Goal: Information Seeking & Learning: Learn about a topic

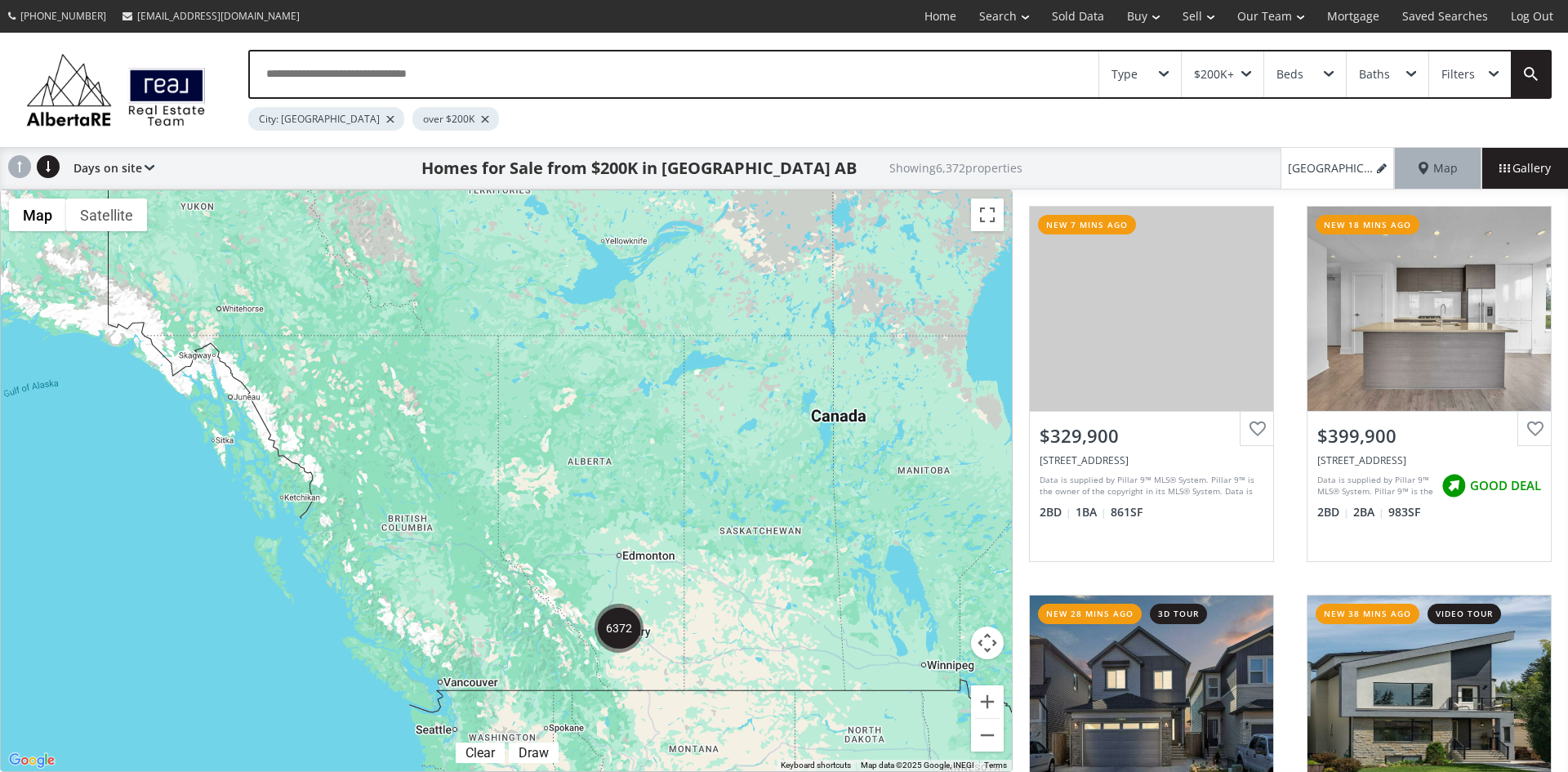
click at [1169, 73] on div "Type" at bounding box center [1140, 74] width 82 height 46
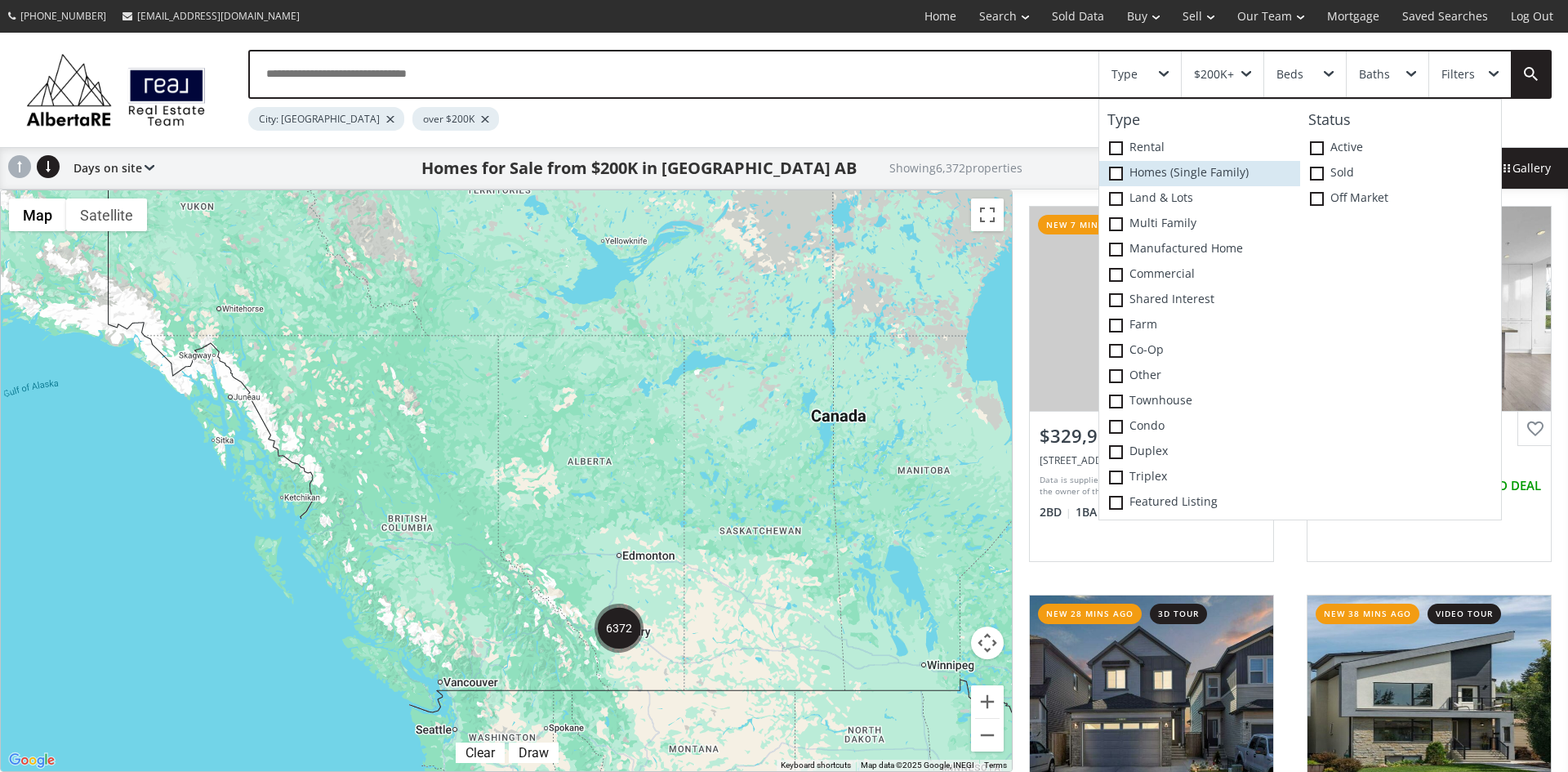
click at [1119, 172] on span at bounding box center [1116, 173] width 14 height 14
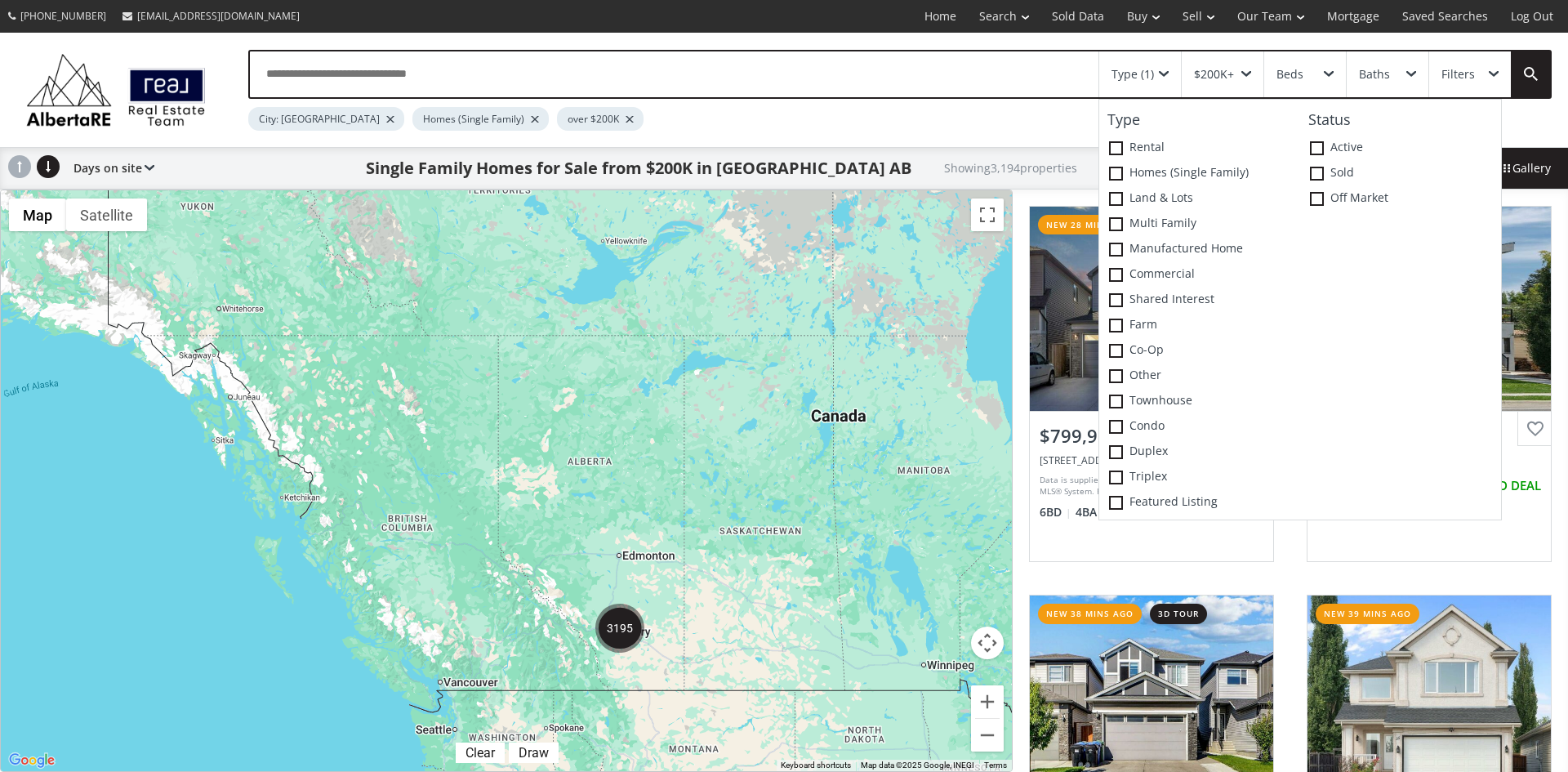
click at [818, 458] on div at bounding box center [506, 481] width 1011 height 581
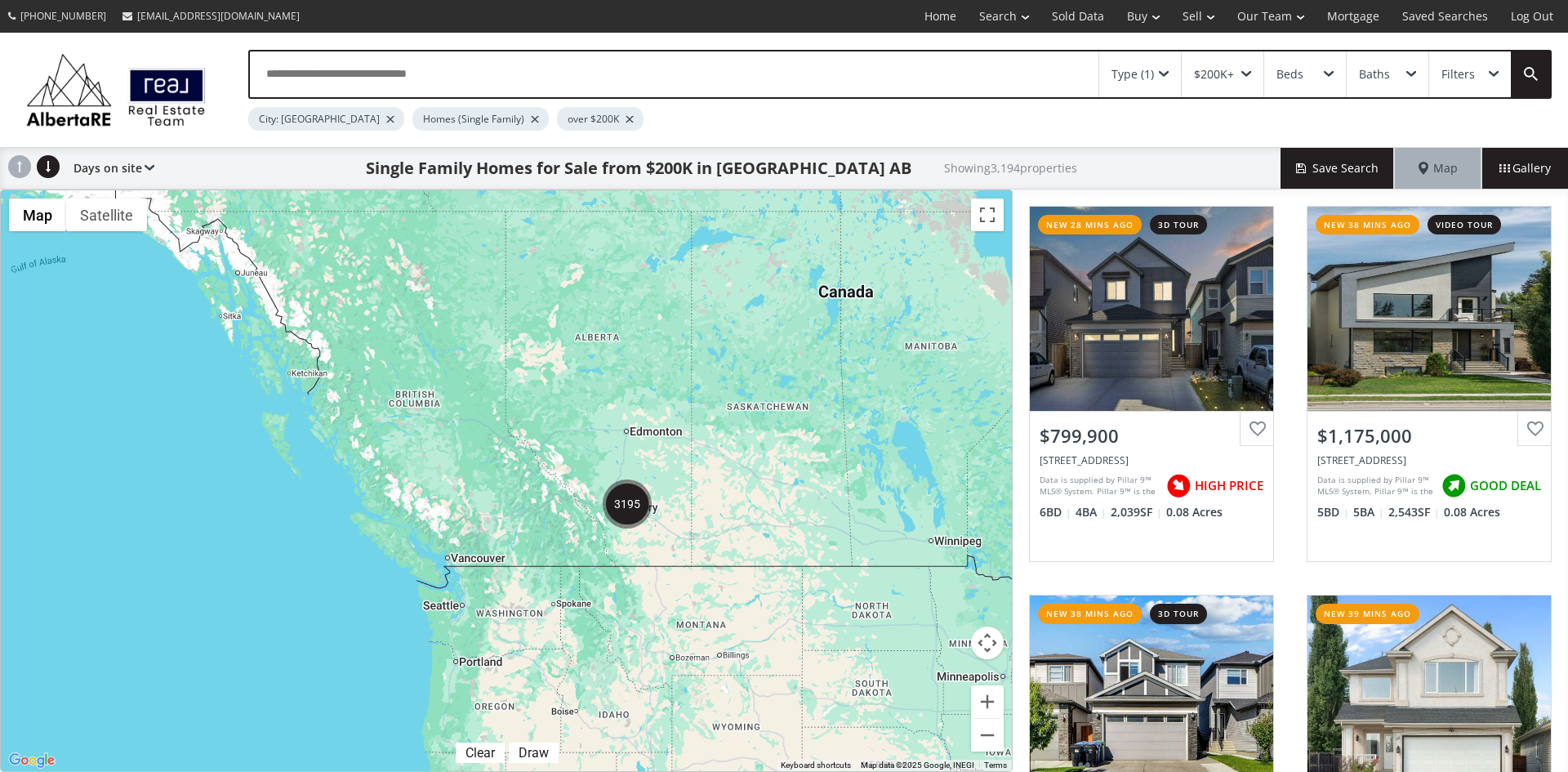
drag, startPoint x: 672, startPoint y: 596, endPoint x: 680, endPoint y: 475, distance: 121.3
click at [680, 474] on div at bounding box center [506, 481] width 1011 height 581
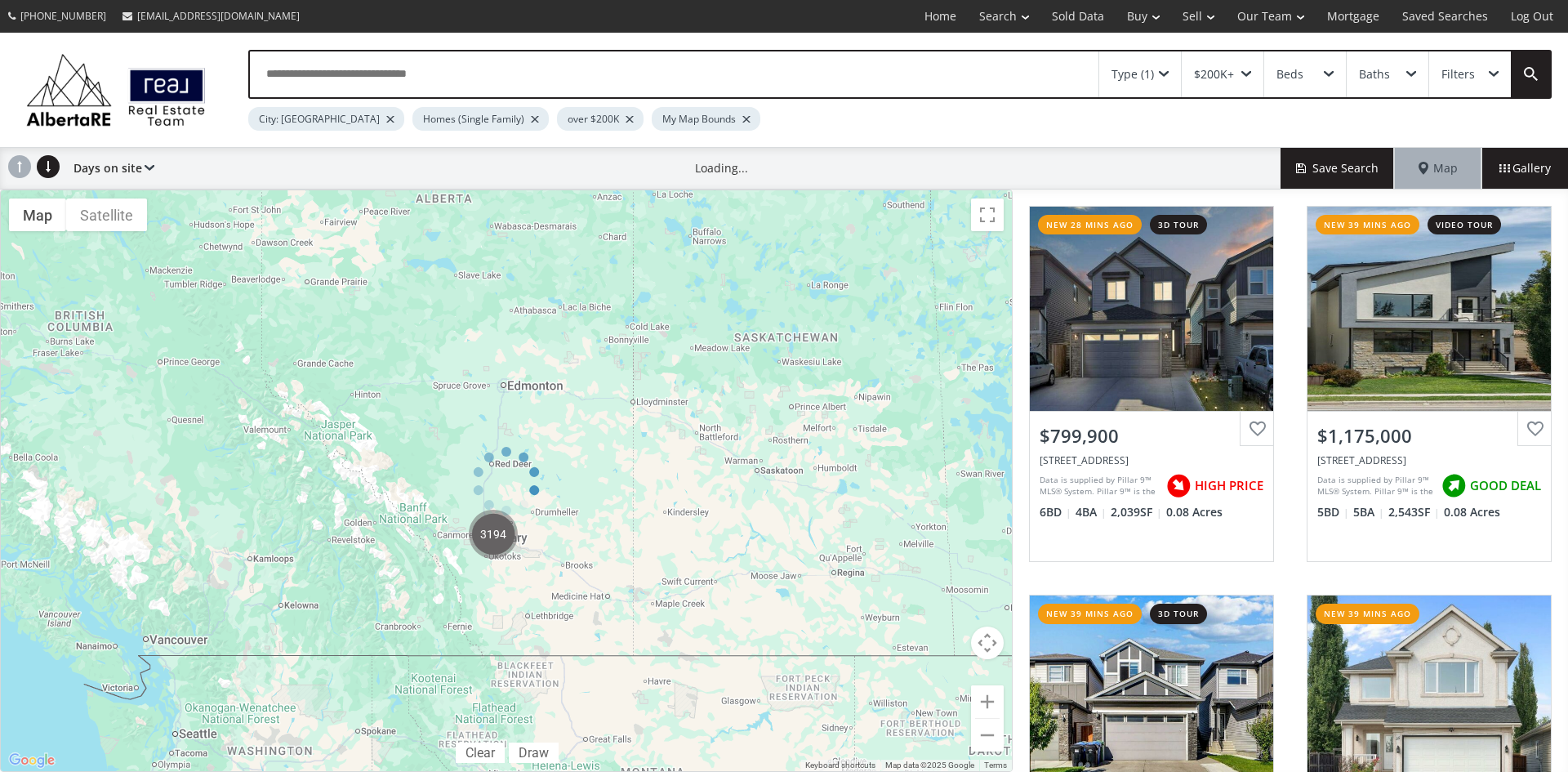
drag, startPoint x: 471, startPoint y: 414, endPoint x: 603, endPoint y: 362, distance: 141.9
click at [603, 362] on div at bounding box center [506, 481] width 1013 height 583
drag, startPoint x: 530, startPoint y: 451, endPoint x: 596, endPoint y: 422, distance: 72.1
click at [657, 385] on div at bounding box center [506, 481] width 1013 height 583
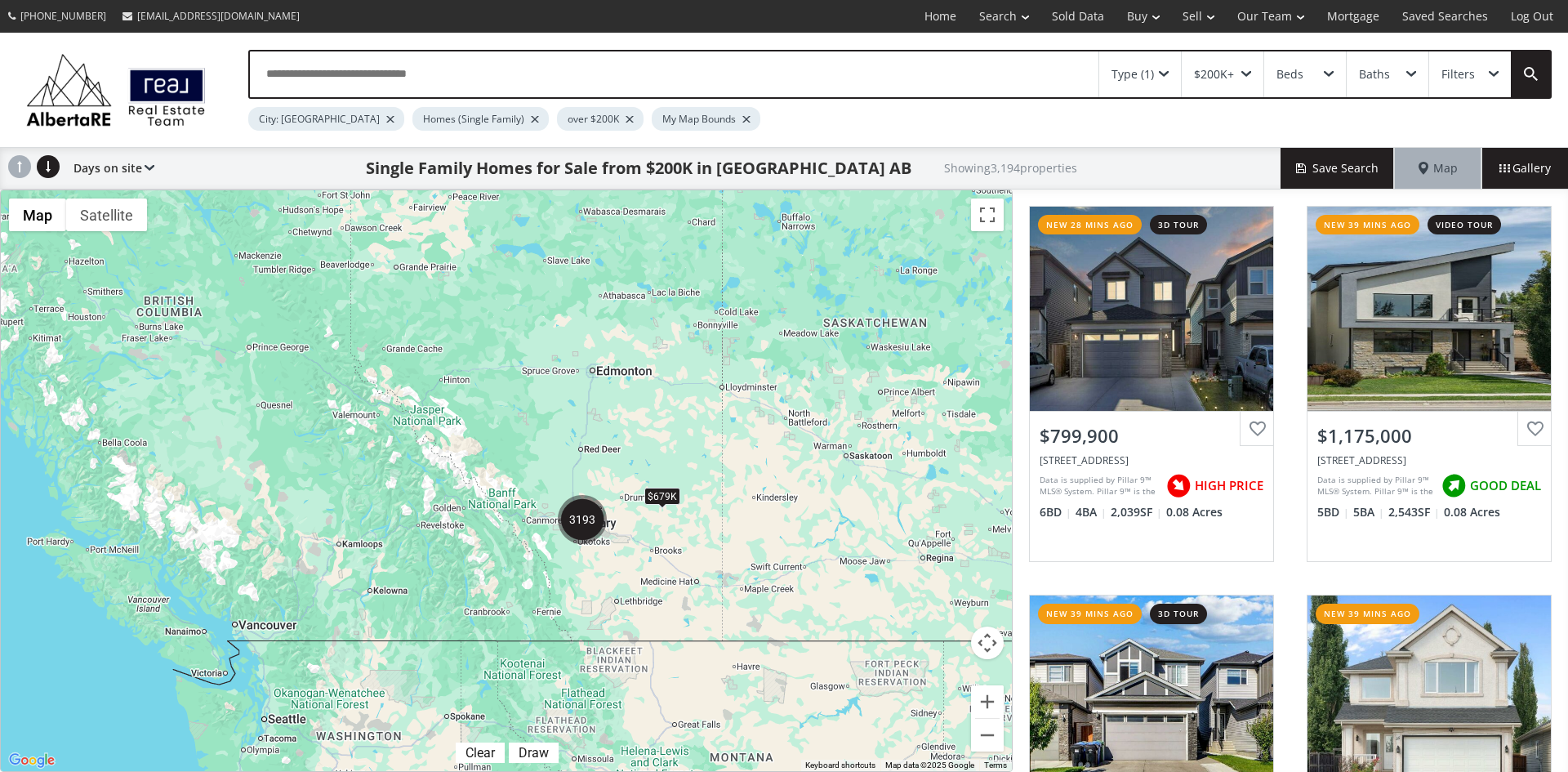
drag, startPoint x: 538, startPoint y: 572, endPoint x: 630, endPoint y: 558, distance: 93.1
click at [630, 558] on div "$679K" at bounding box center [506, 481] width 1011 height 581
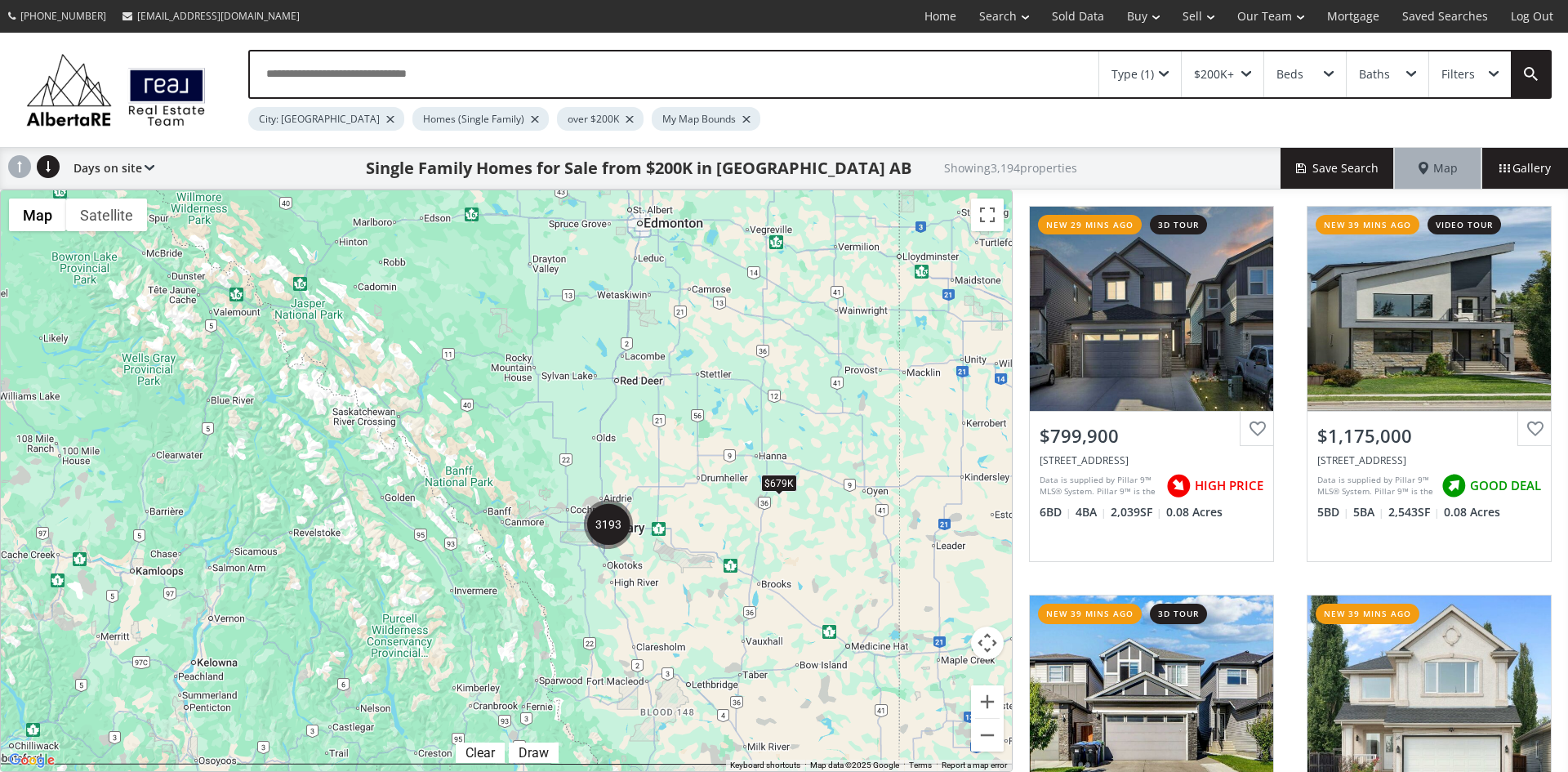
drag, startPoint x: 657, startPoint y: 670, endPoint x: 660, endPoint y: 580, distance: 90.0
click at [660, 580] on div "$679K" at bounding box center [506, 481] width 1011 height 581
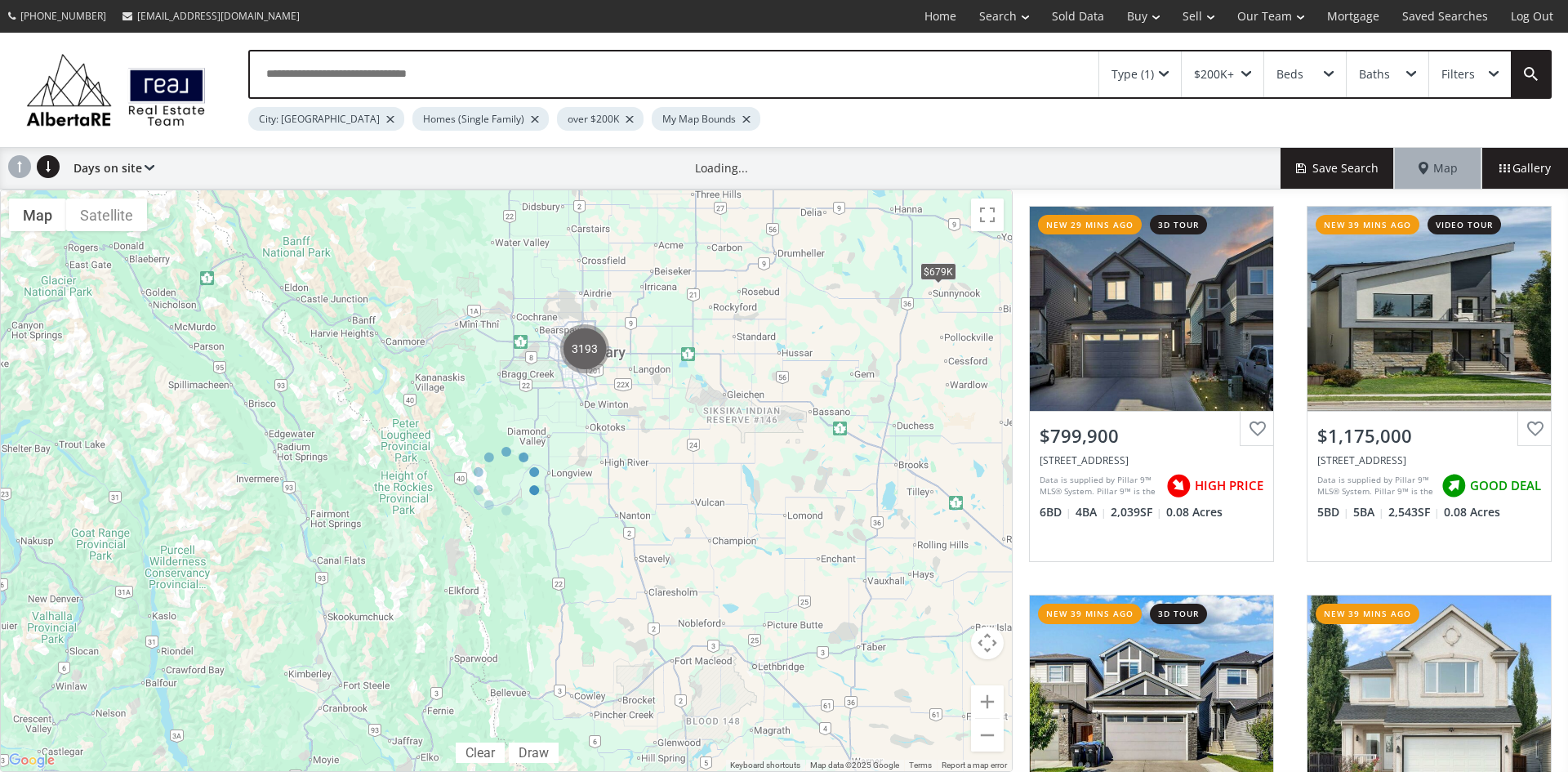
click at [686, 336] on div at bounding box center [506, 481] width 1013 height 583
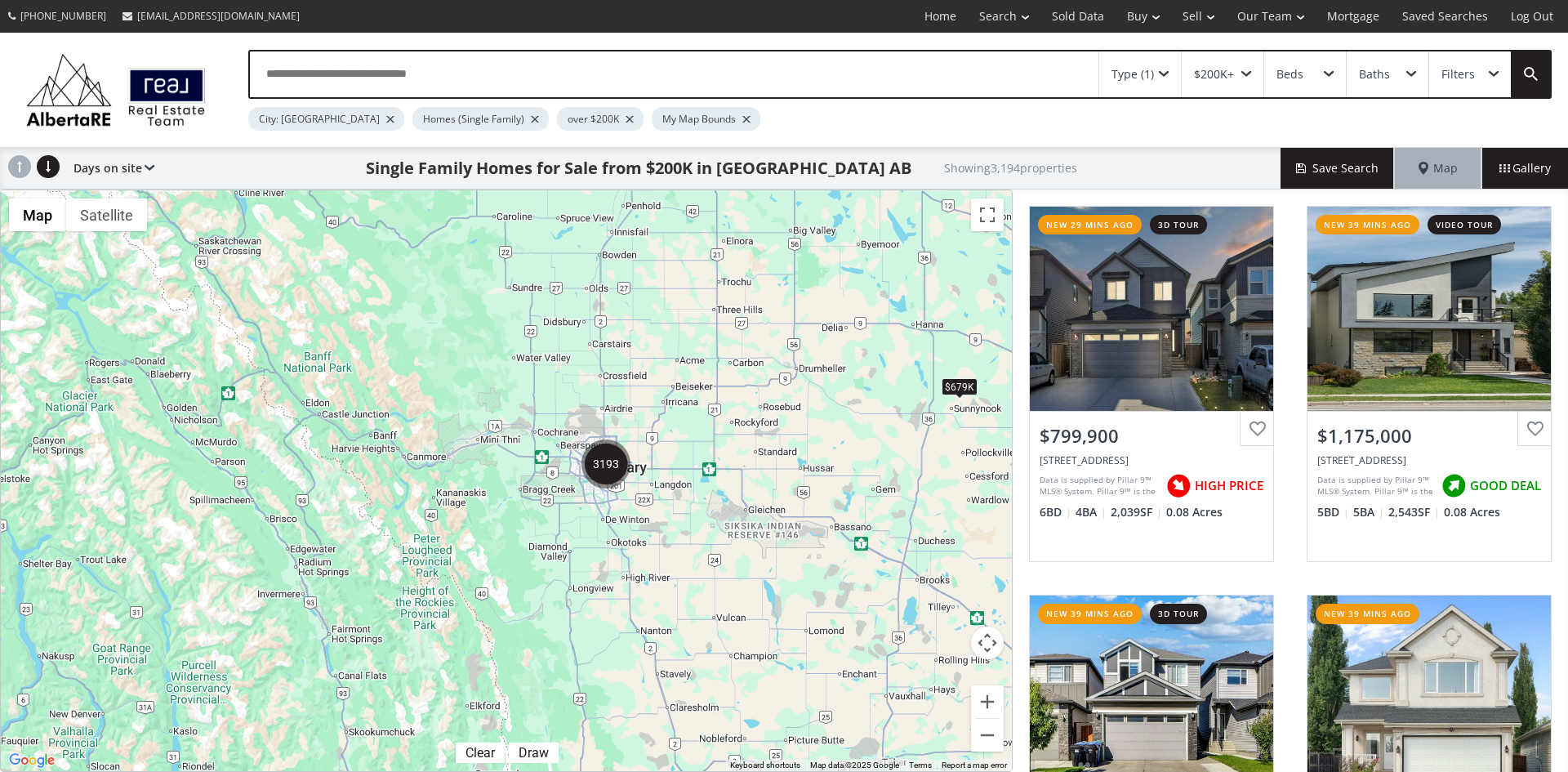
drag, startPoint x: 661, startPoint y: 344, endPoint x: 680, endPoint y: 459, distance: 116.6
click at [680, 459] on div "$679K" at bounding box center [506, 481] width 1011 height 581
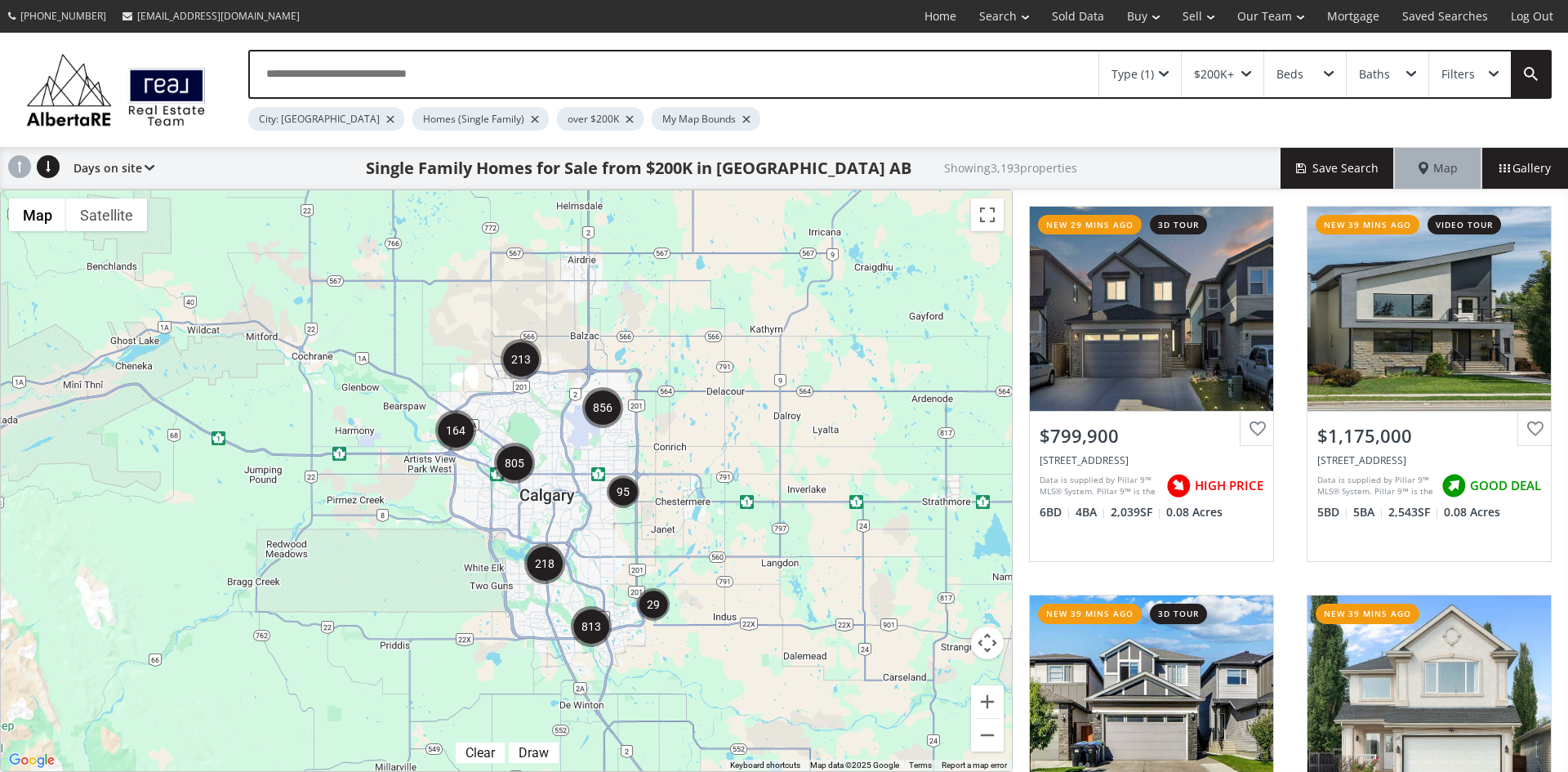
drag, startPoint x: 426, startPoint y: 562, endPoint x: 585, endPoint y: 504, distance: 169.2
click at [585, 504] on div at bounding box center [506, 481] width 1011 height 581
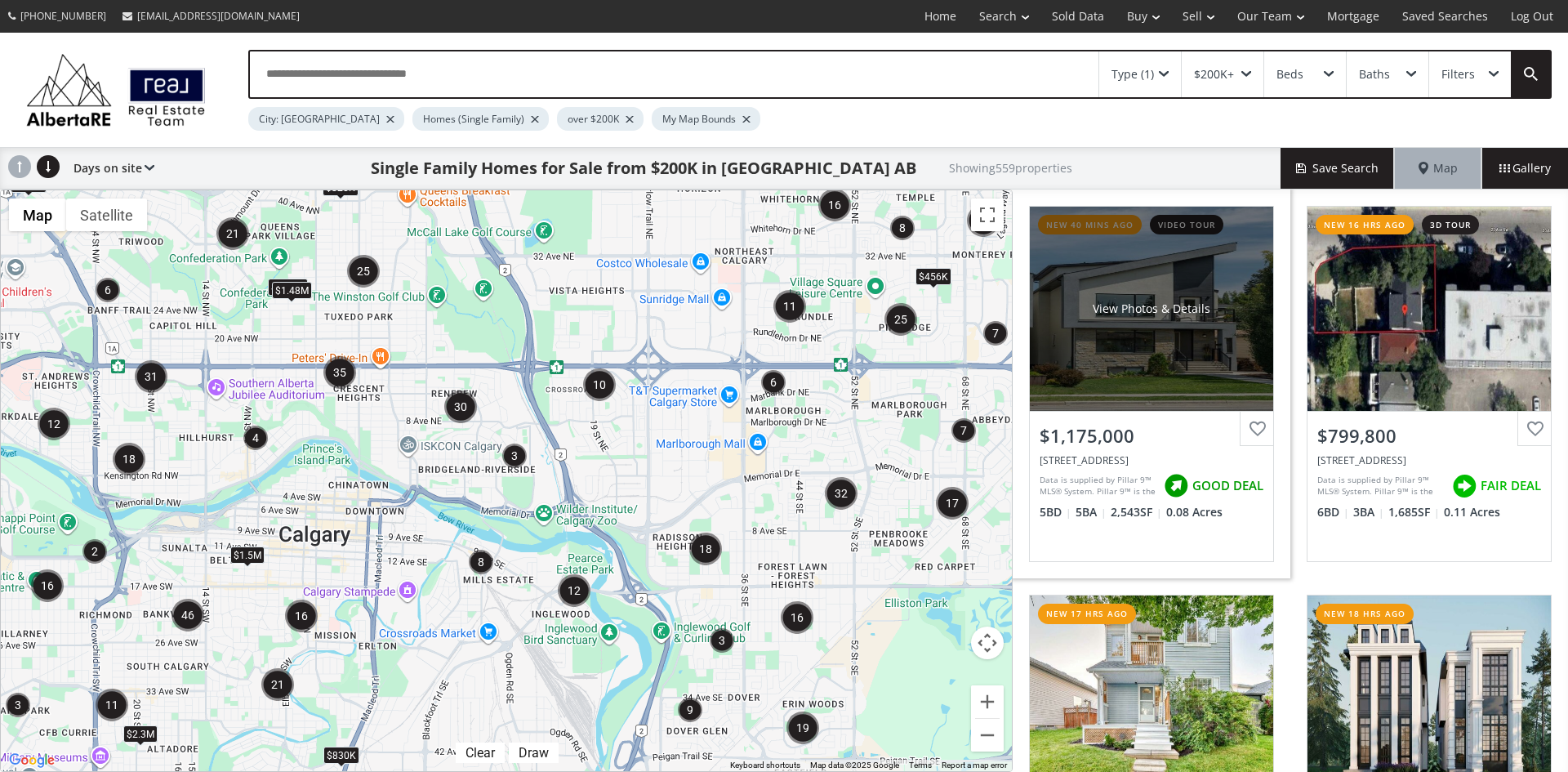
scroll to position [164, 0]
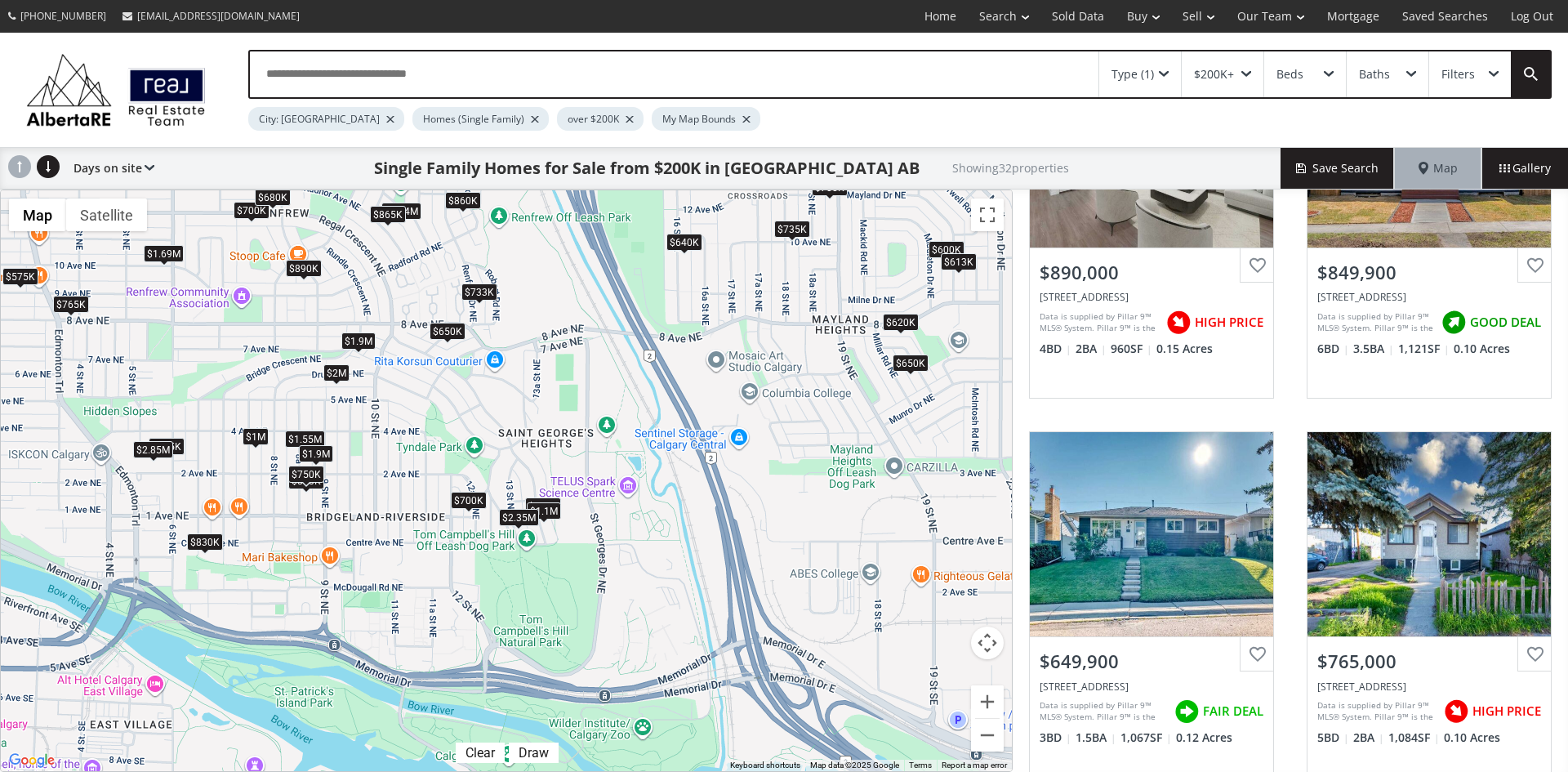
click at [517, 513] on div "$2.35M" at bounding box center [519, 517] width 40 height 17
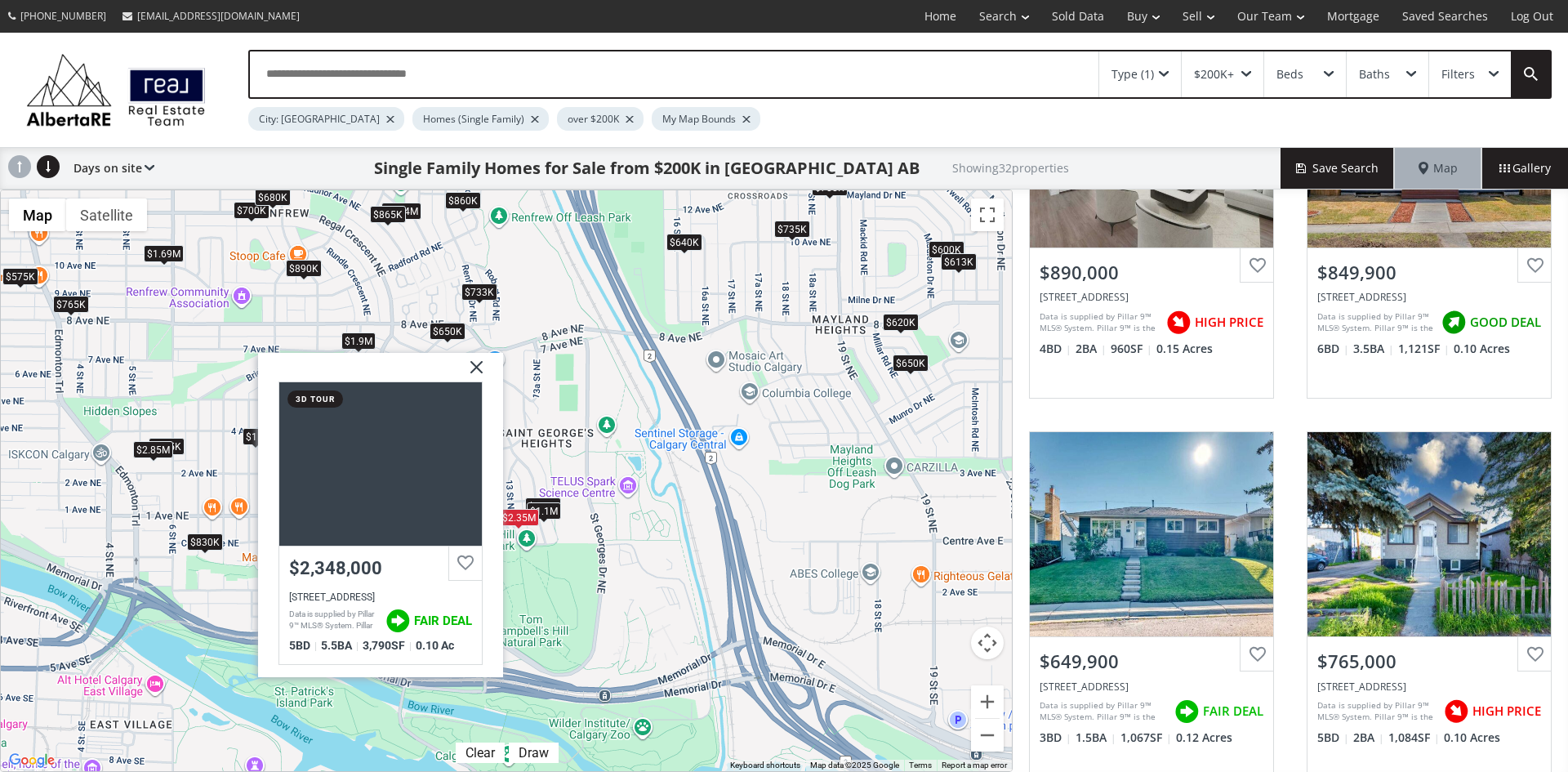
drag, startPoint x: 481, startPoint y: 362, endPoint x: 488, endPoint y: 393, distance: 31.8
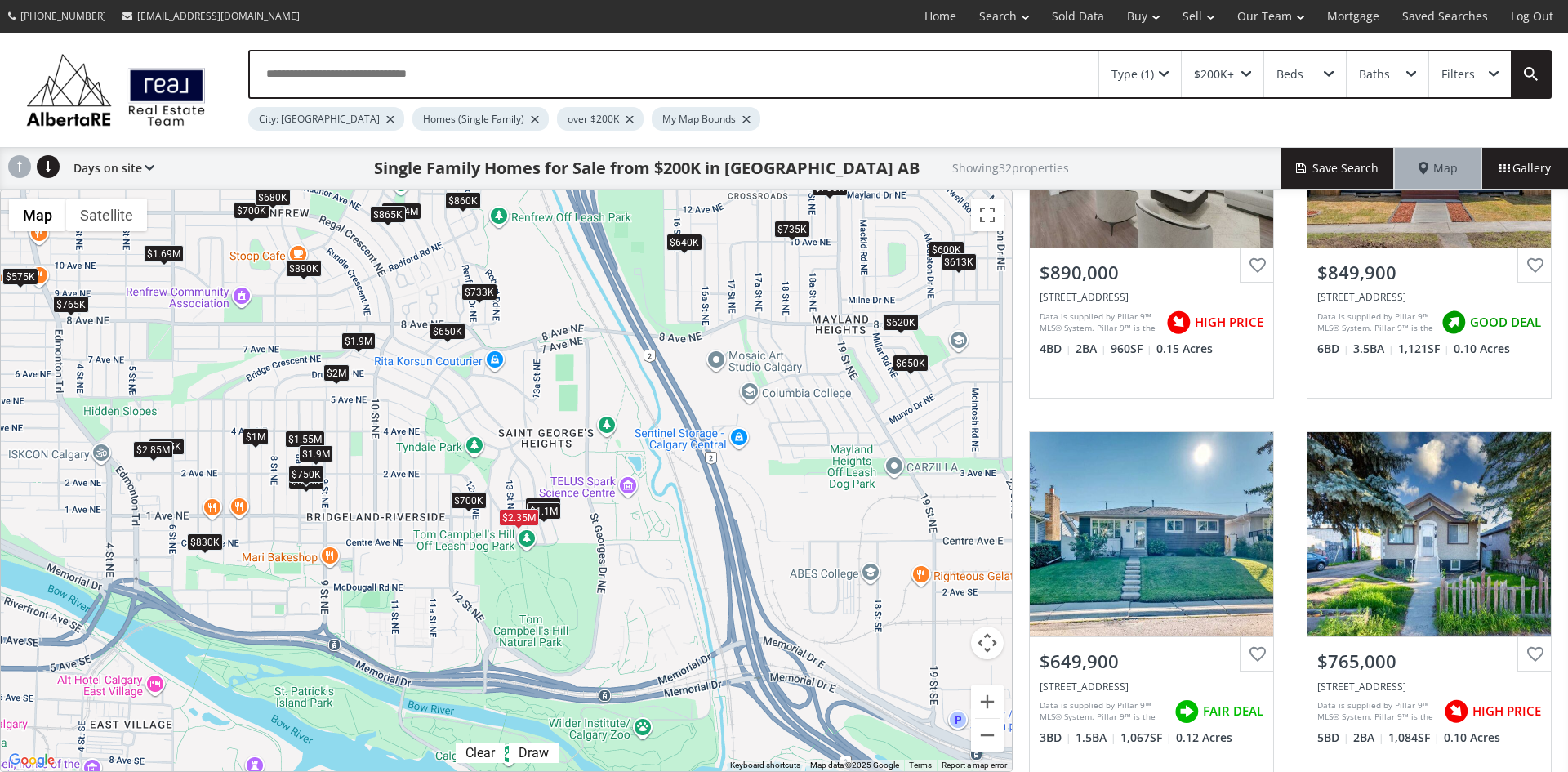
drag, startPoint x: 560, startPoint y: 451, endPoint x: 742, endPoint y: 471, distance: 183.1
click at [742, 471] on div "$890K $850K $650K $765K $1.69M $1.55M $2M $600K $700K $650K $700K $733K $1.9M $…" at bounding box center [506, 481] width 1011 height 581
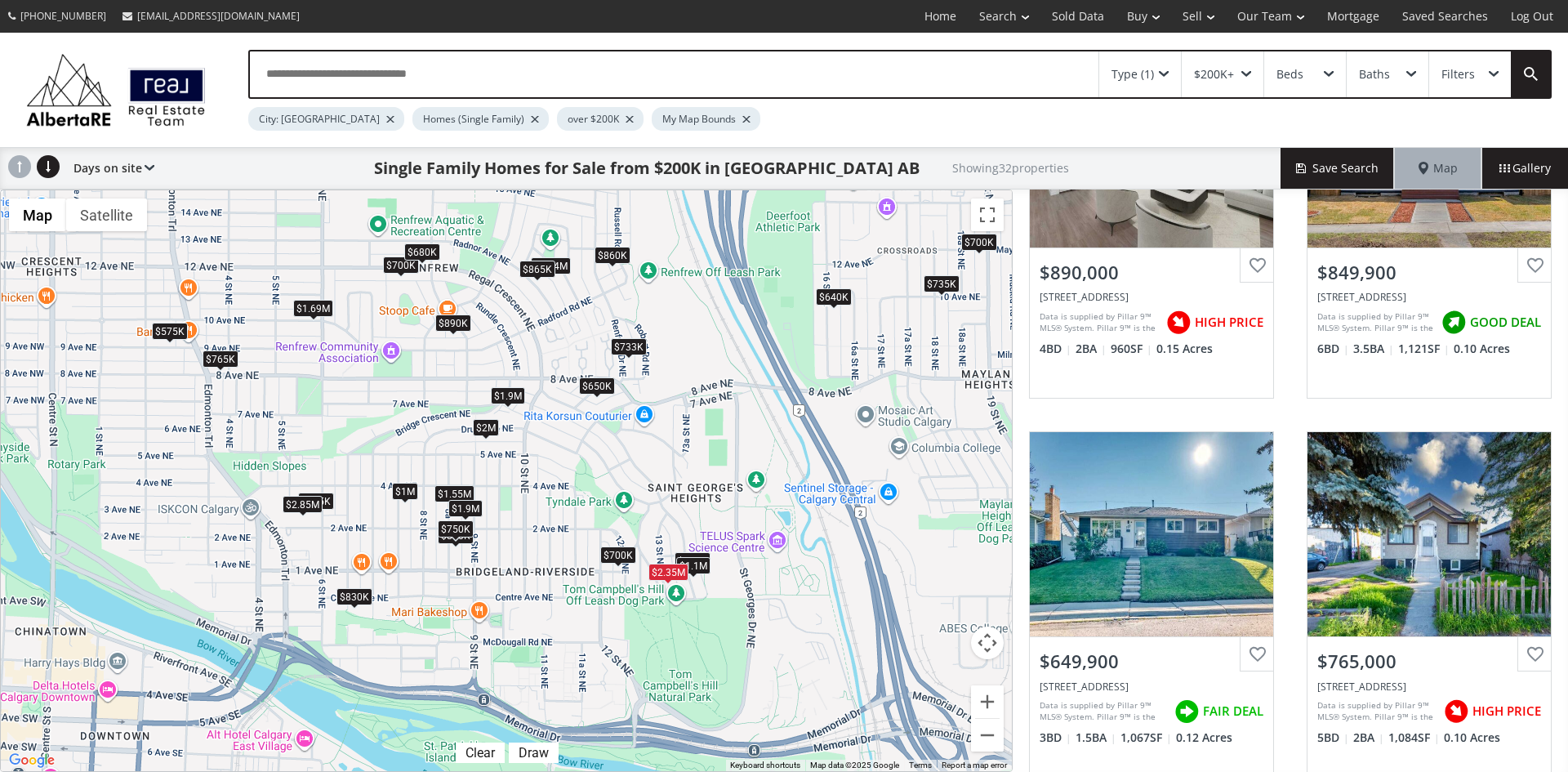
drag, startPoint x: 552, startPoint y: 437, endPoint x: 701, endPoint y: 491, distance: 158.5
click at [701, 491] on div "$890K $850K $650K $765K $1.69M $1.55M $2M $600K $700K $650K $700K $733K $1.9M $…" at bounding box center [506, 481] width 1011 height 581
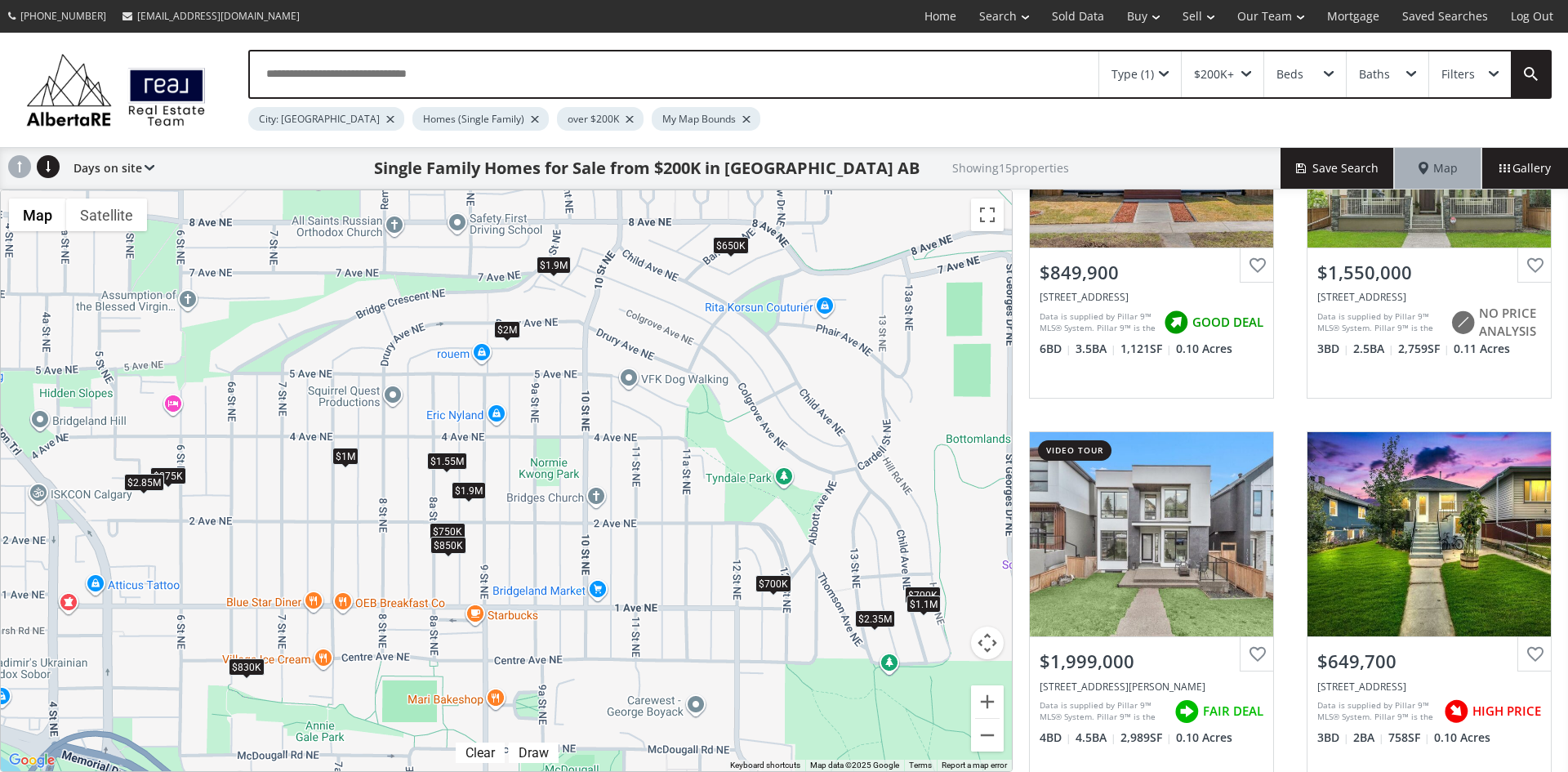
click at [454, 547] on div "$850K" at bounding box center [448, 544] width 36 height 17
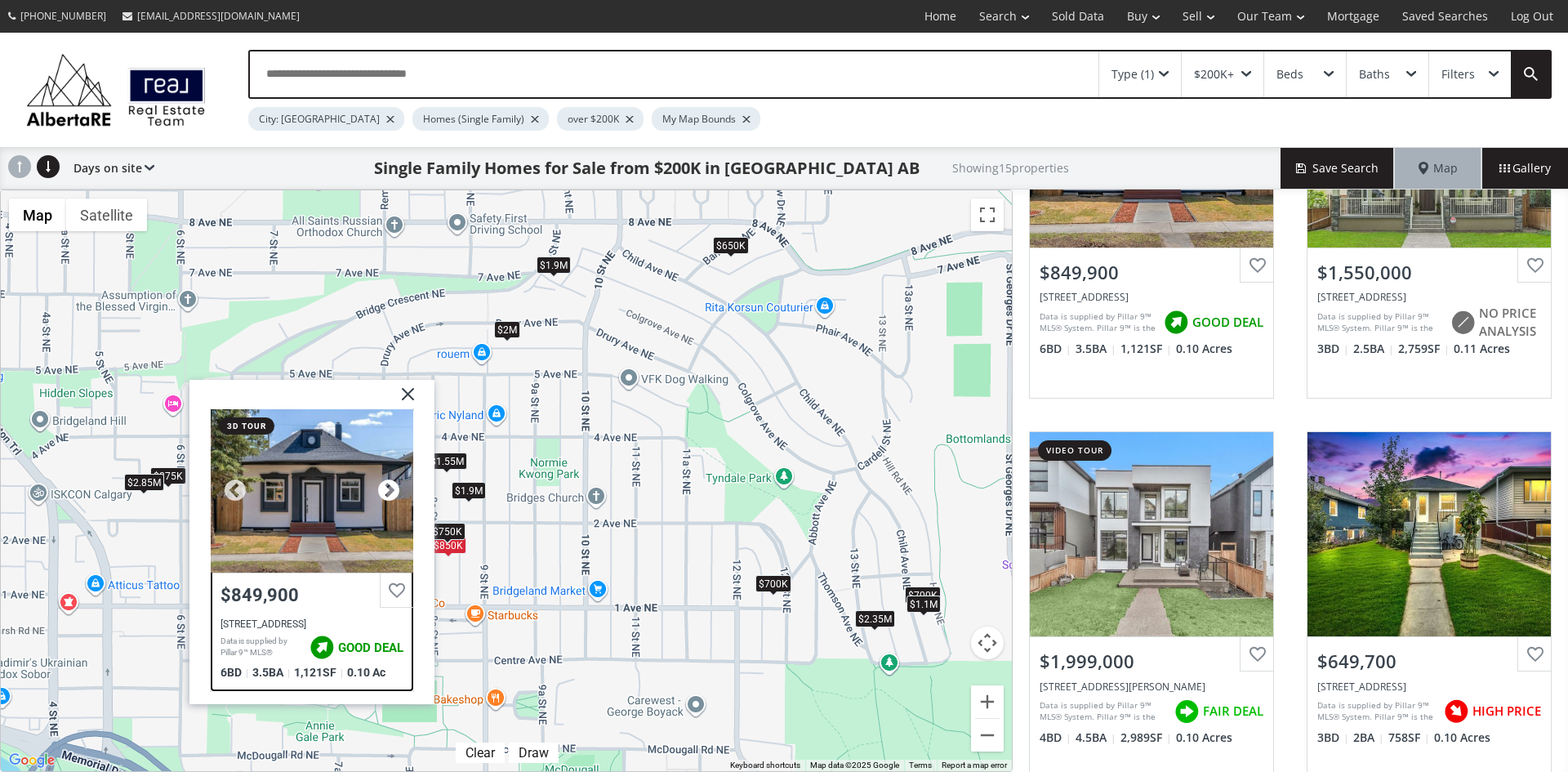
click at [383, 486] on div at bounding box center [389, 491] width 25 height 25
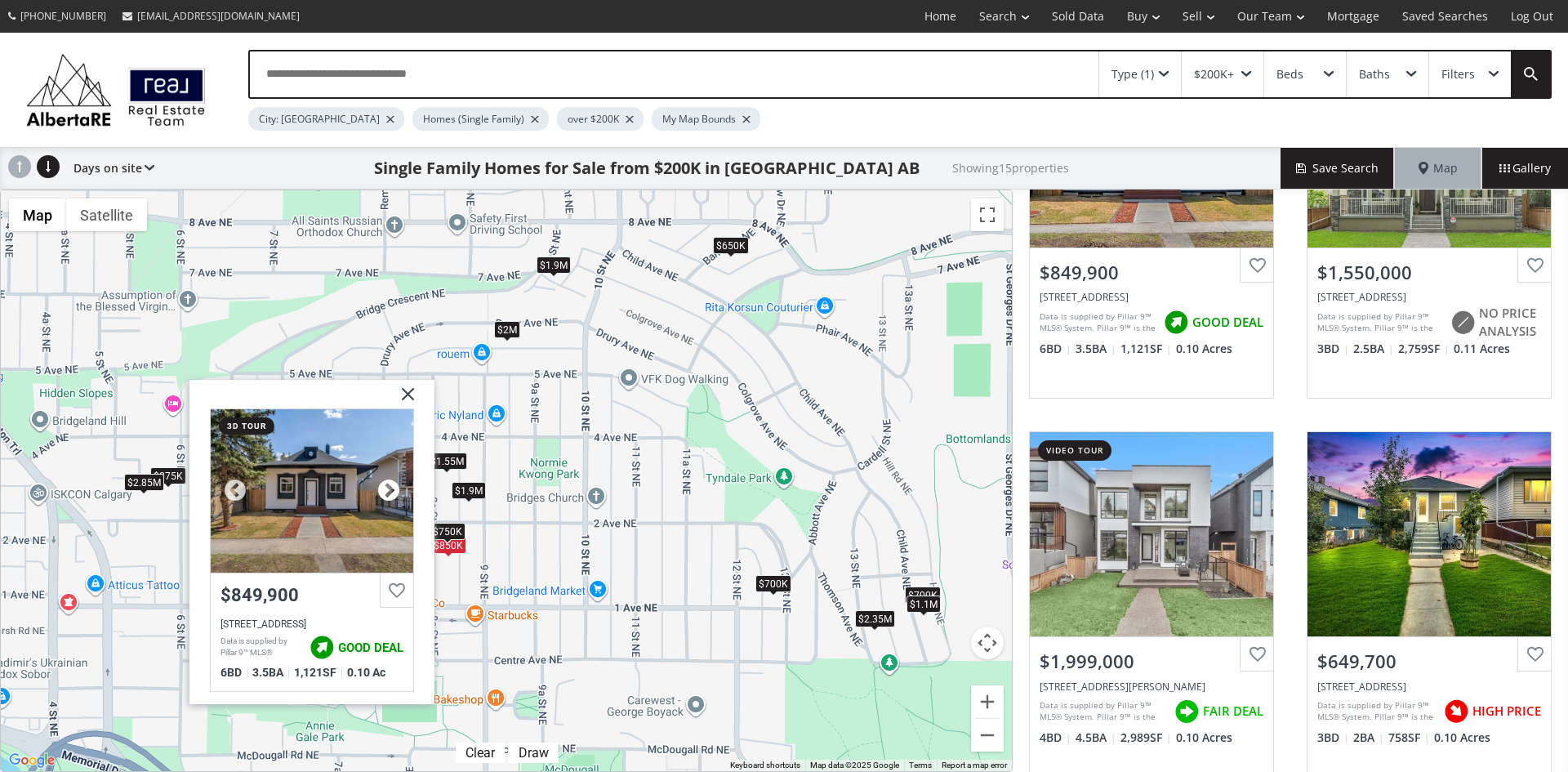
click at [384, 486] on div at bounding box center [389, 491] width 25 height 25
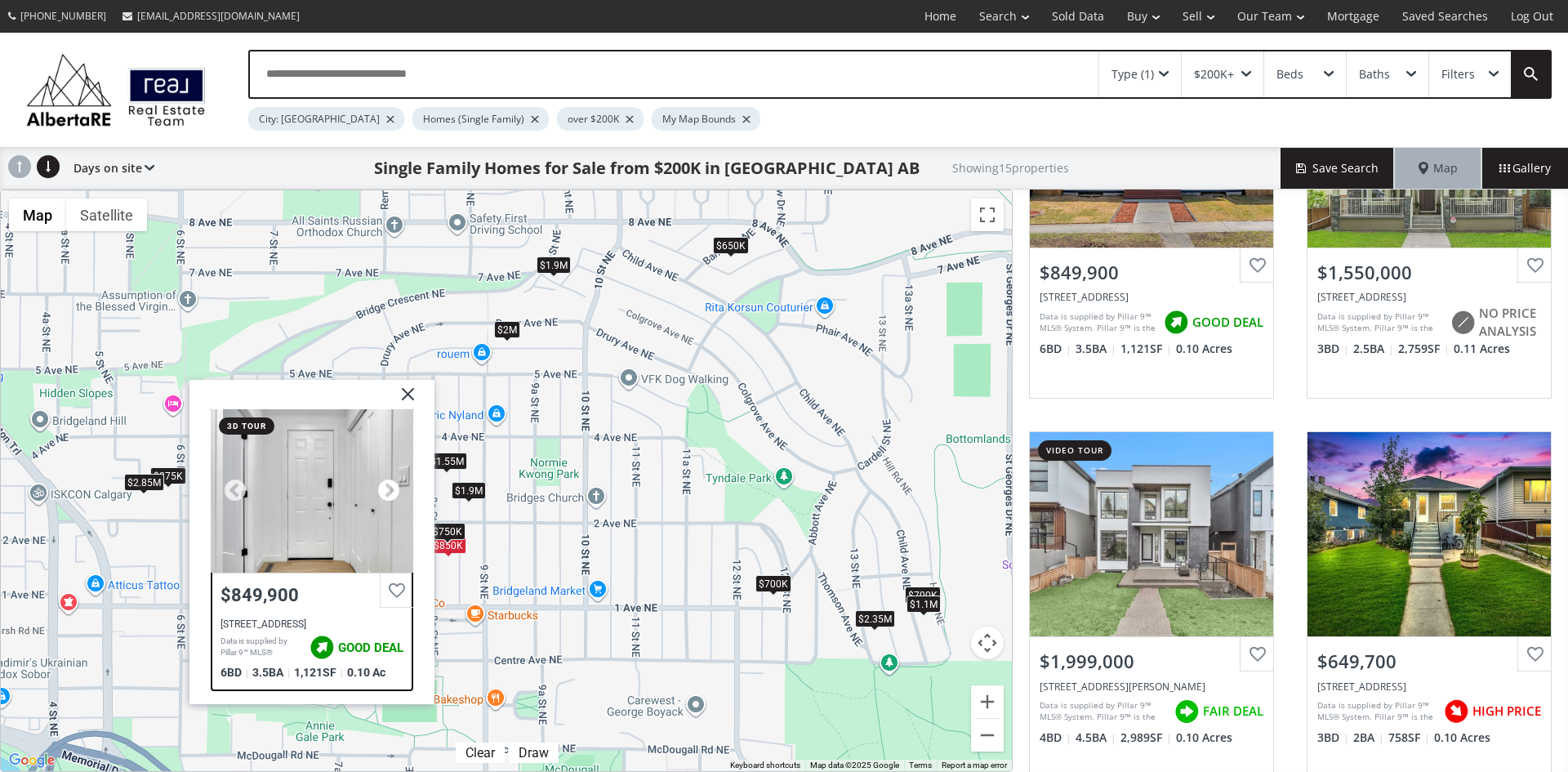
click at [384, 486] on div at bounding box center [389, 491] width 25 height 25
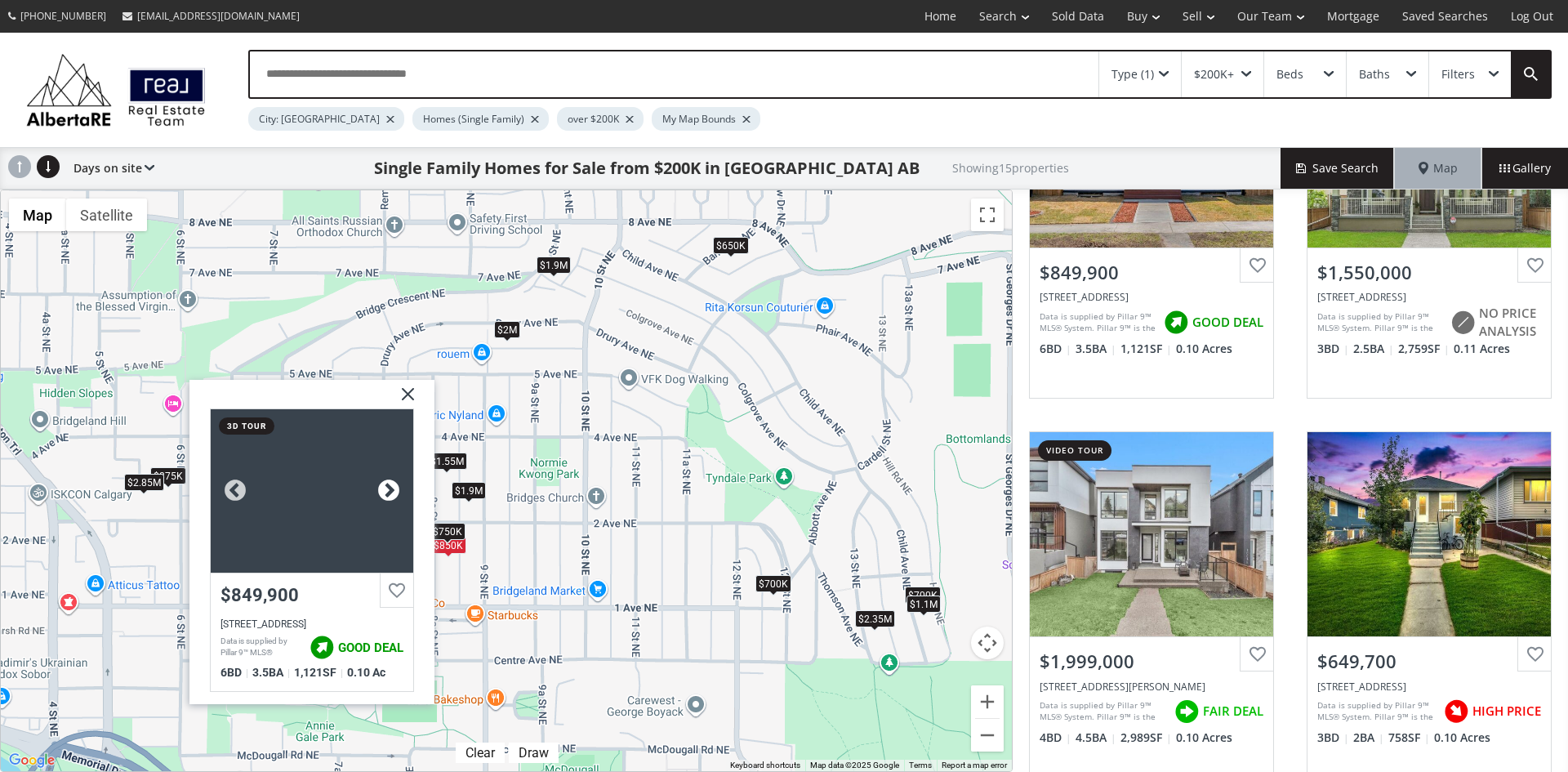
click at [384, 486] on div at bounding box center [389, 491] width 25 height 25
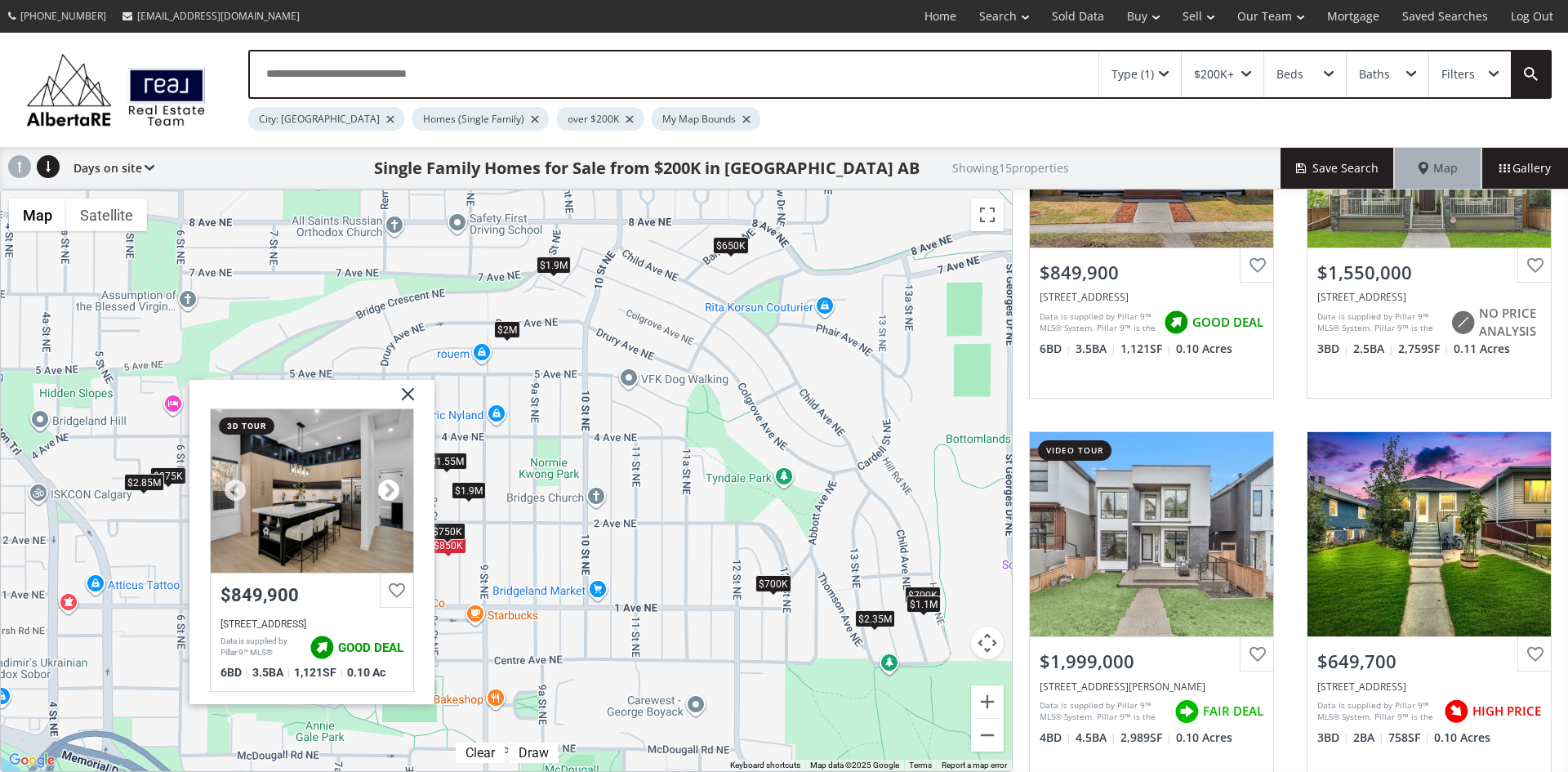
click at [384, 486] on div at bounding box center [389, 491] width 25 height 25
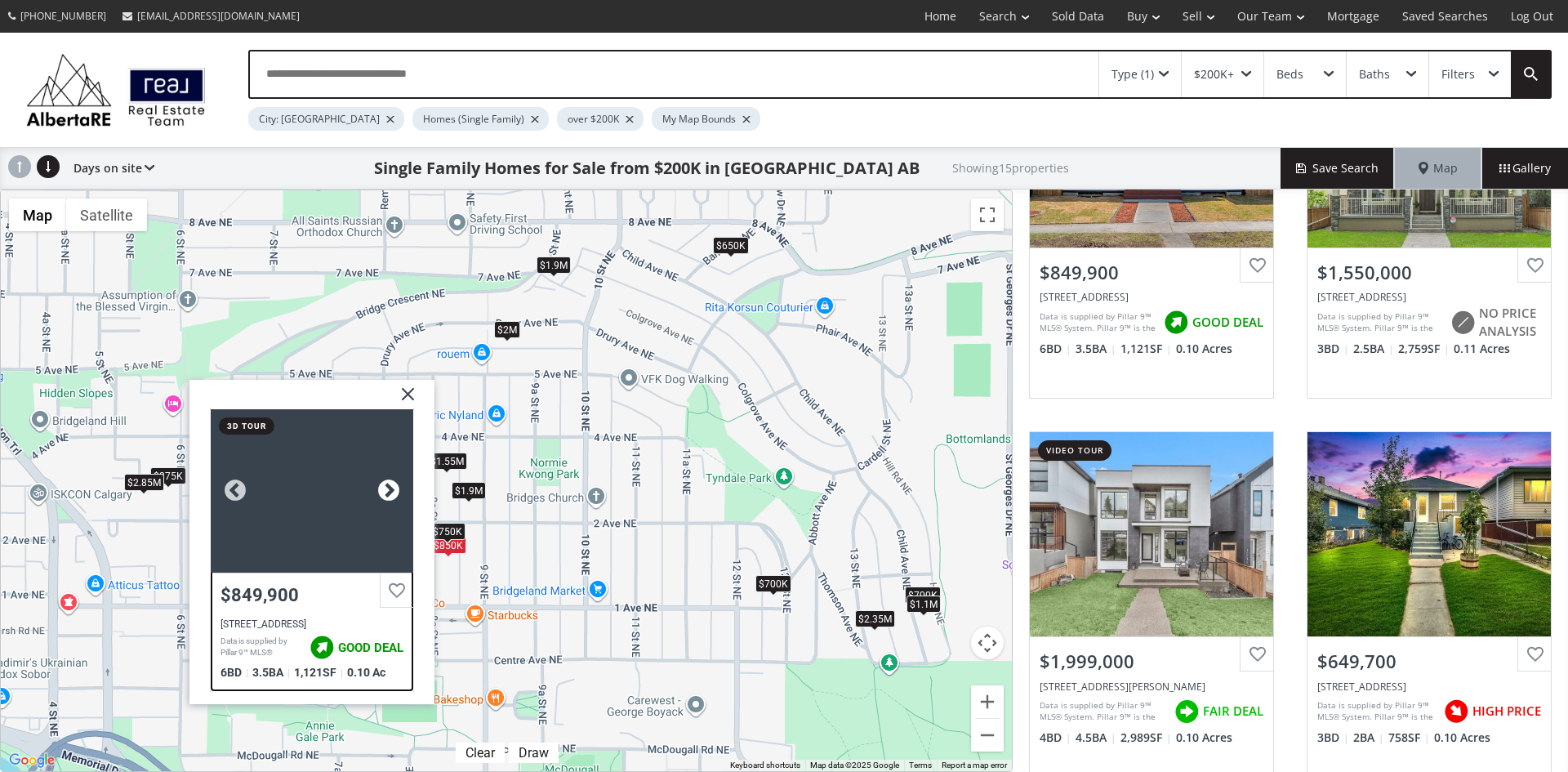
click at [385, 485] on div at bounding box center [389, 491] width 25 height 25
click at [388, 484] on div at bounding box center [389, 491] width 25 height 25
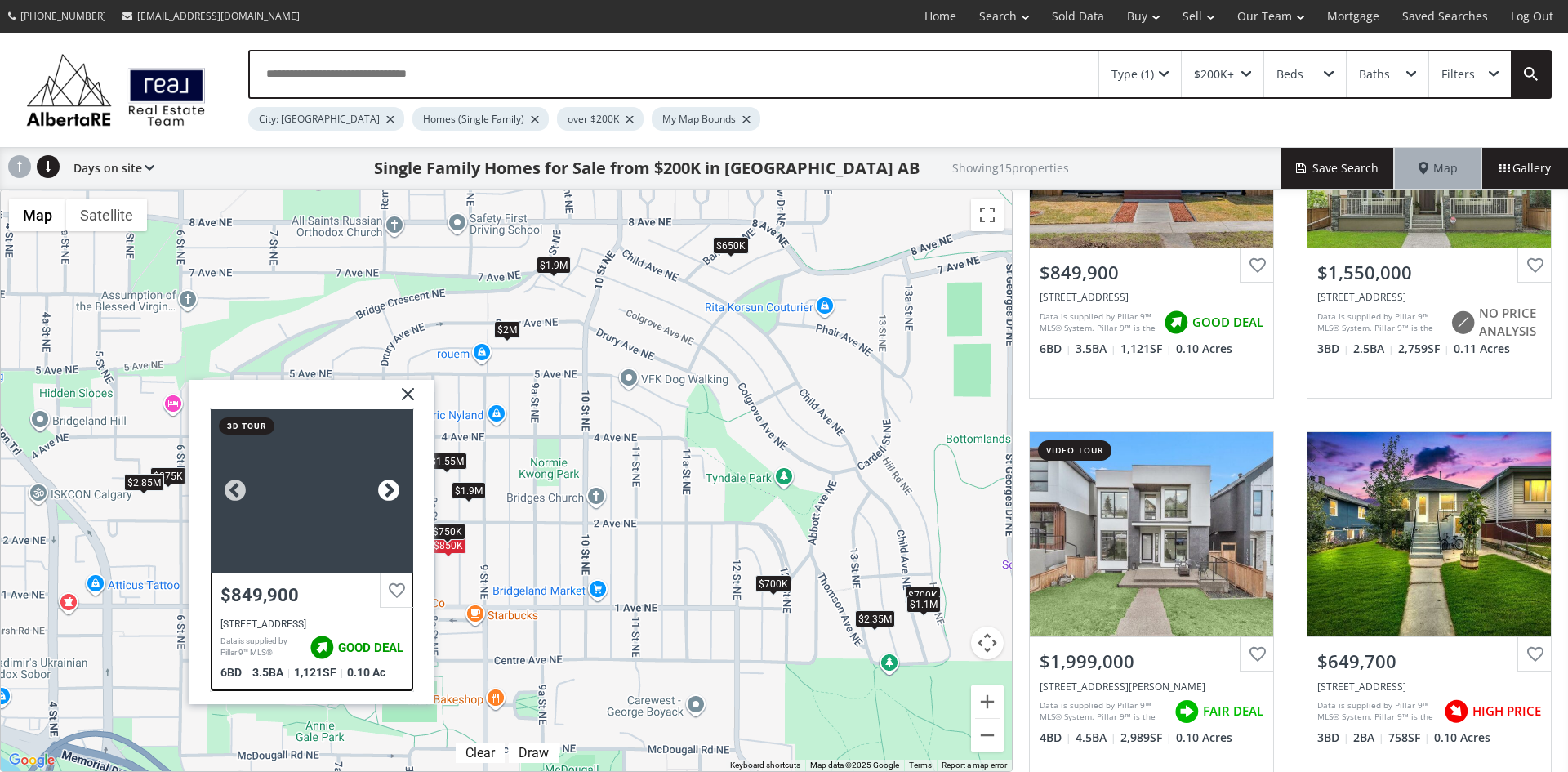
click at [388, 484] on div at bounding box center [389, 491] width 25 height 25
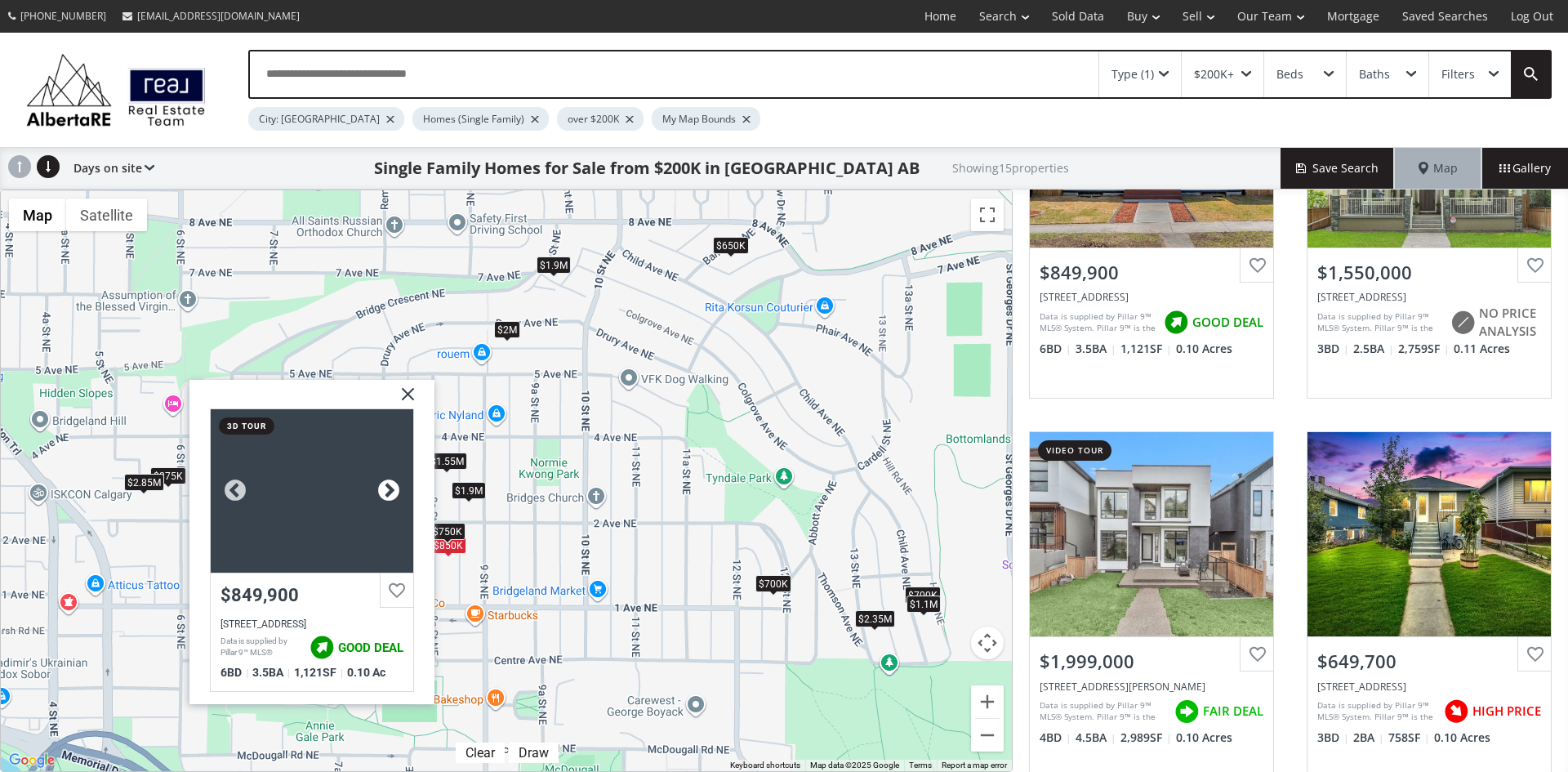
click at [388, 484] on div at bounding box center [389, 491] width 25 height 25
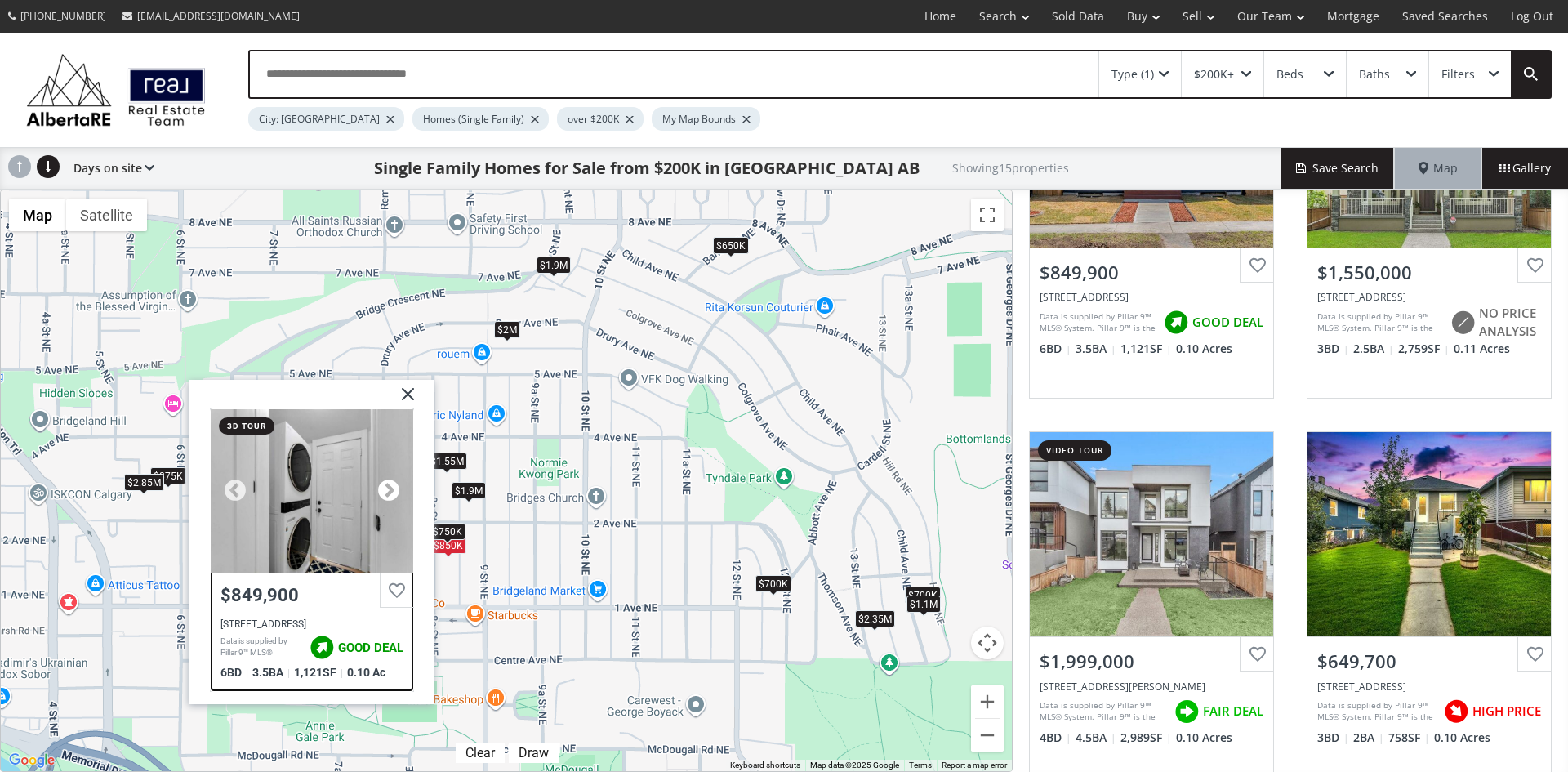
click at [388, 484] on div at bounding box center [389, 491] width 25 height 25
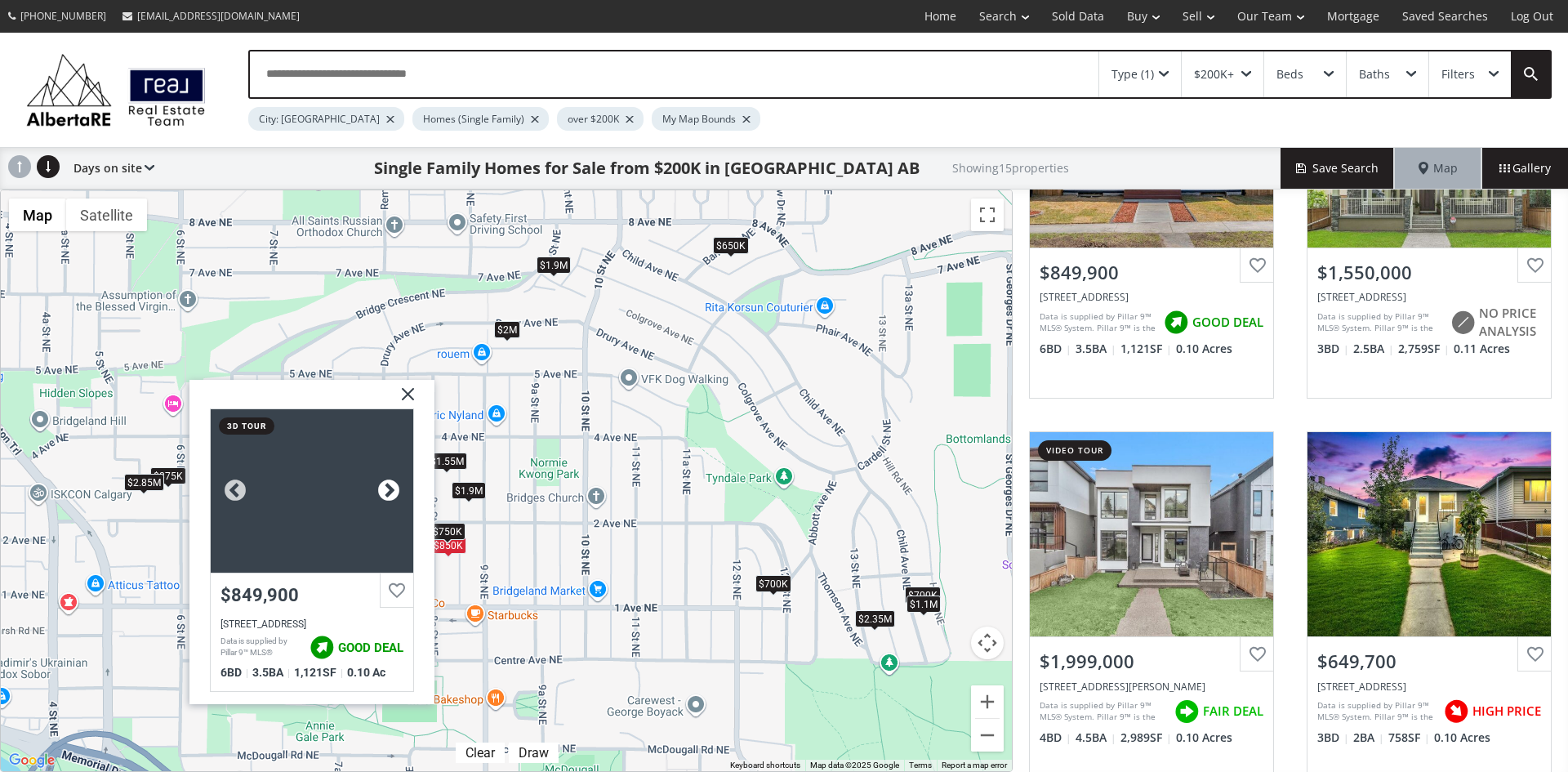
click at [388, 484] on div at bounding box center [389, 491] width 25 height 25
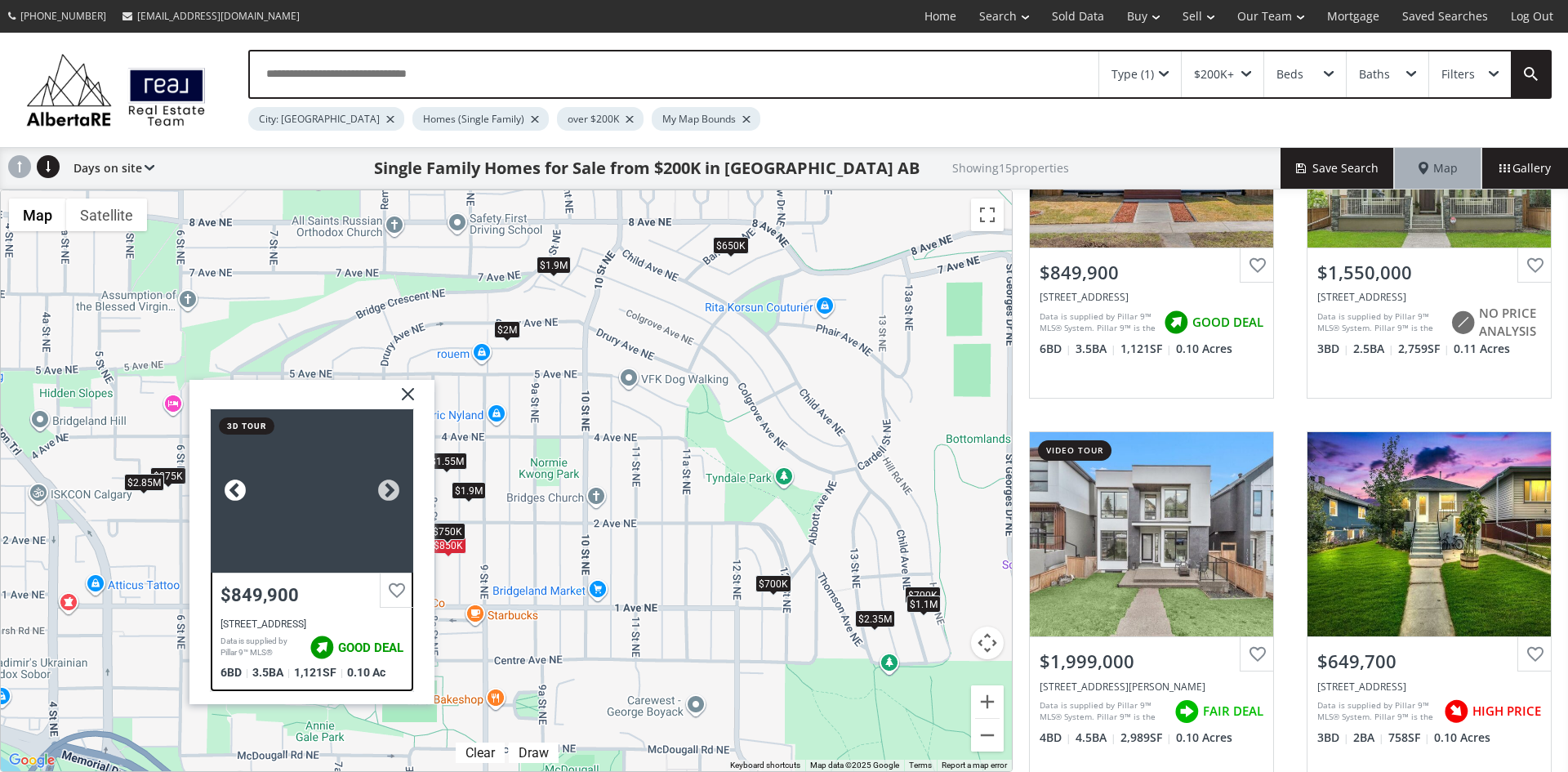
click at [229, 482] on div at bounding box center [235, 491] width 25 height 25
click at [395, 485] on div at bounding box center [389, 491] width 25 height 25
click at [394, 485] on div at bounding box center [389, 491] width 25 height 25
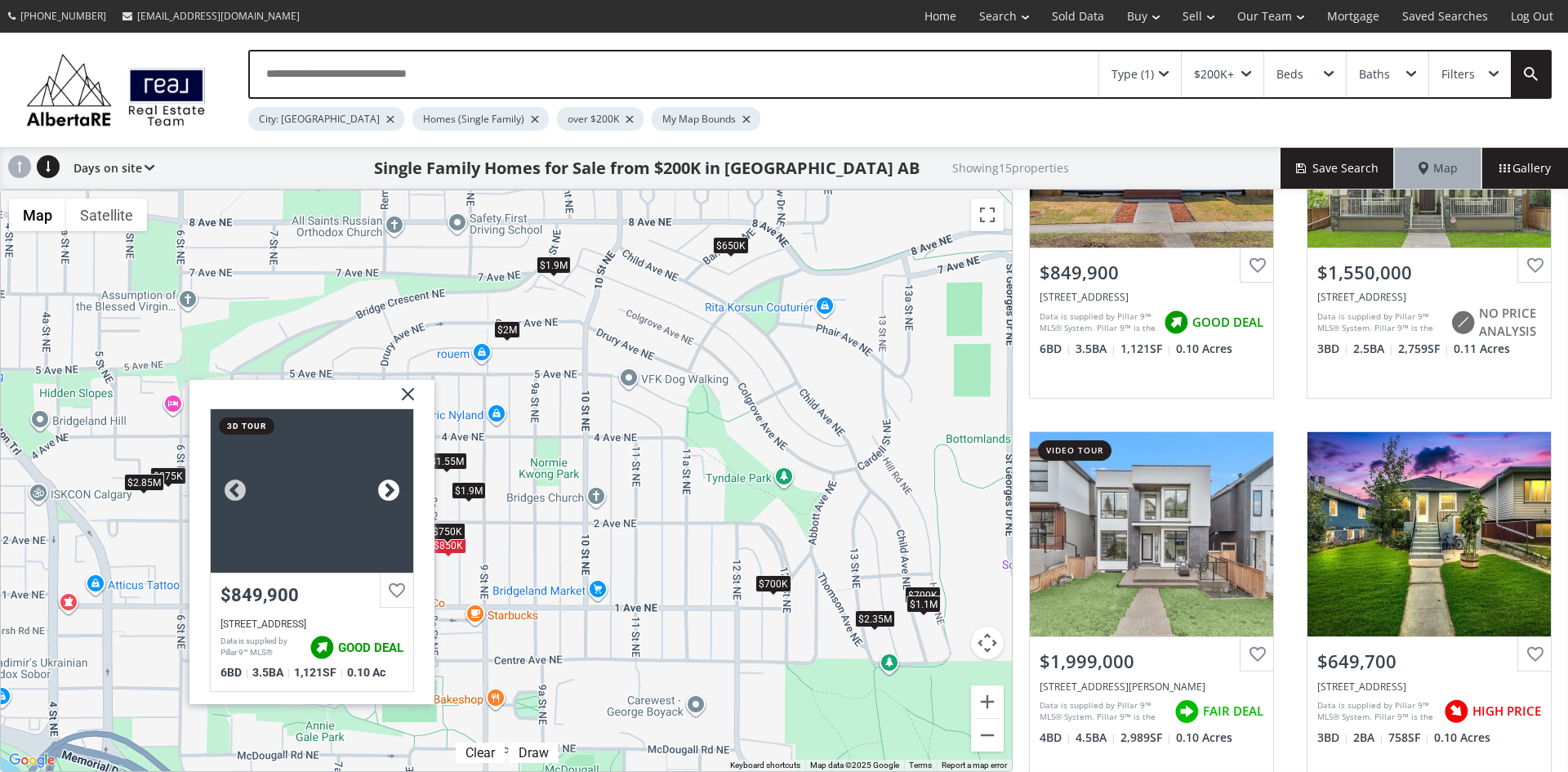
click at [394, 485] on div at bounding box center [389, 491] width 25 height 25
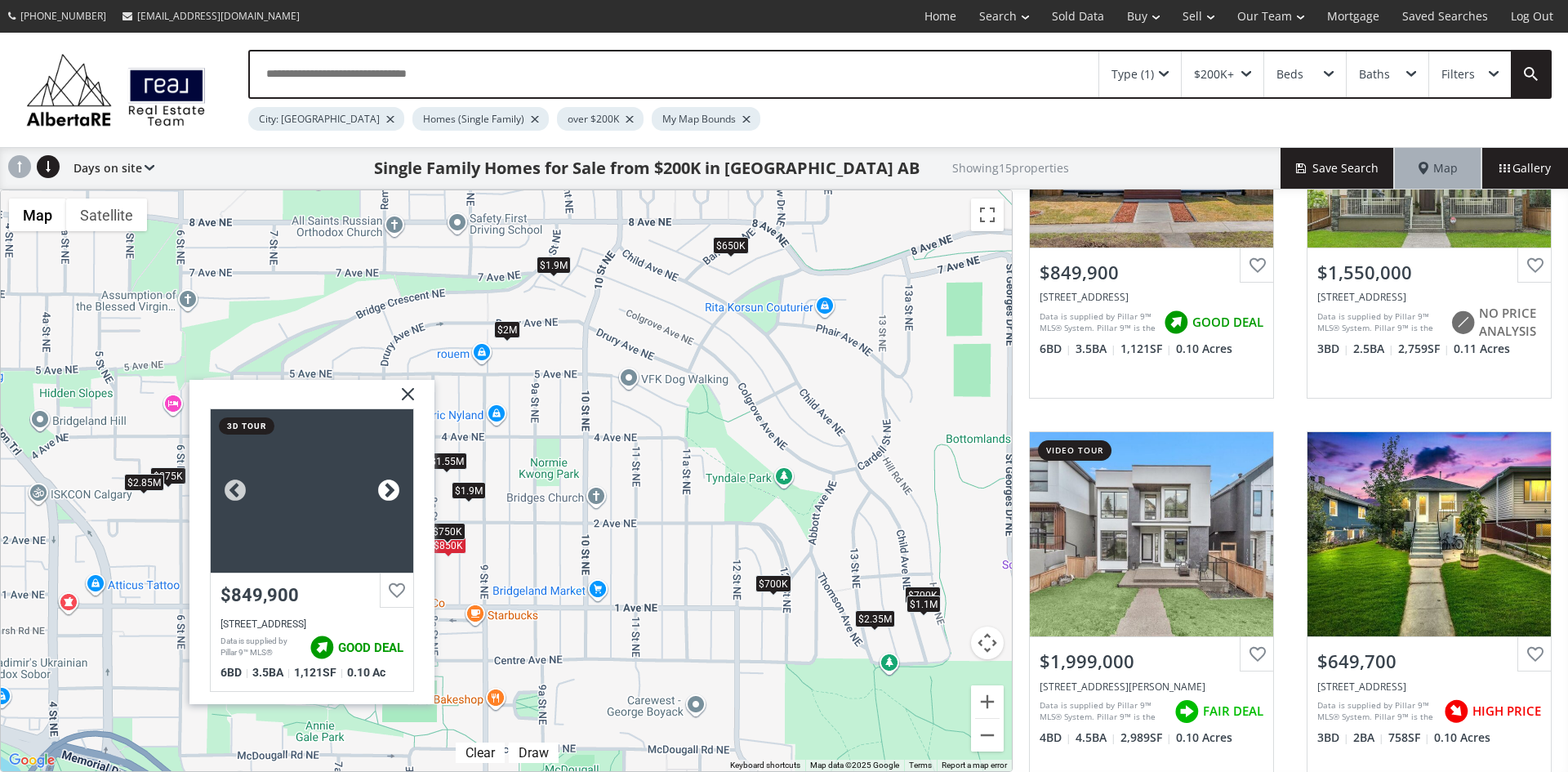
click at [394, 485] on div at bounding box center [389, 491] width 25 height 25
click at [406, 397] on img at bounding box center [402, 400] width 40 height 40
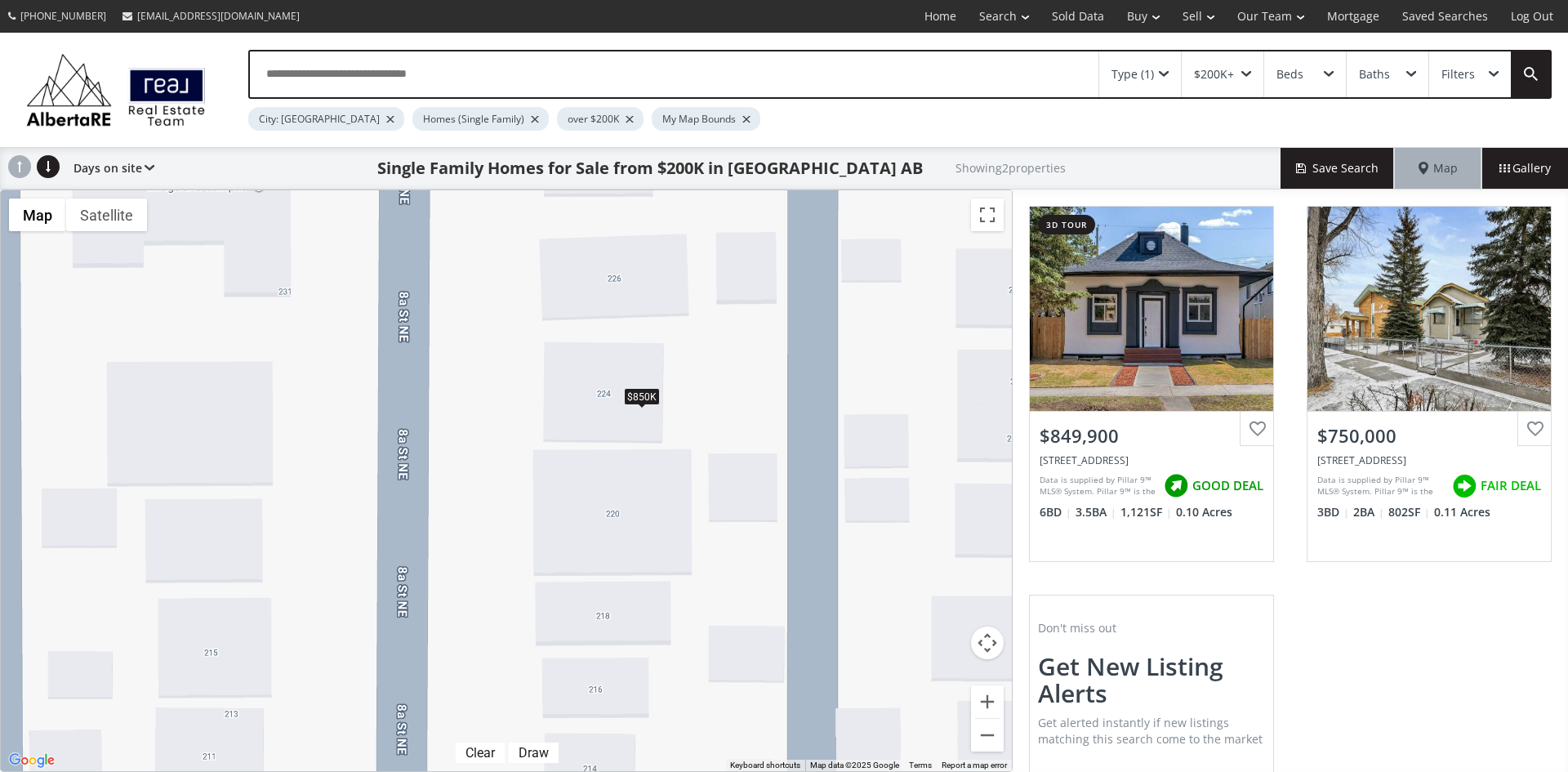
drag, startPoint x: 475, startPoint y: 423, endPoint x: 711, endPoint y: 334, distance: 252.2
click at [711, 334] on div "$850K $750K" at bounding box center [506, 481] width 1011 height 581
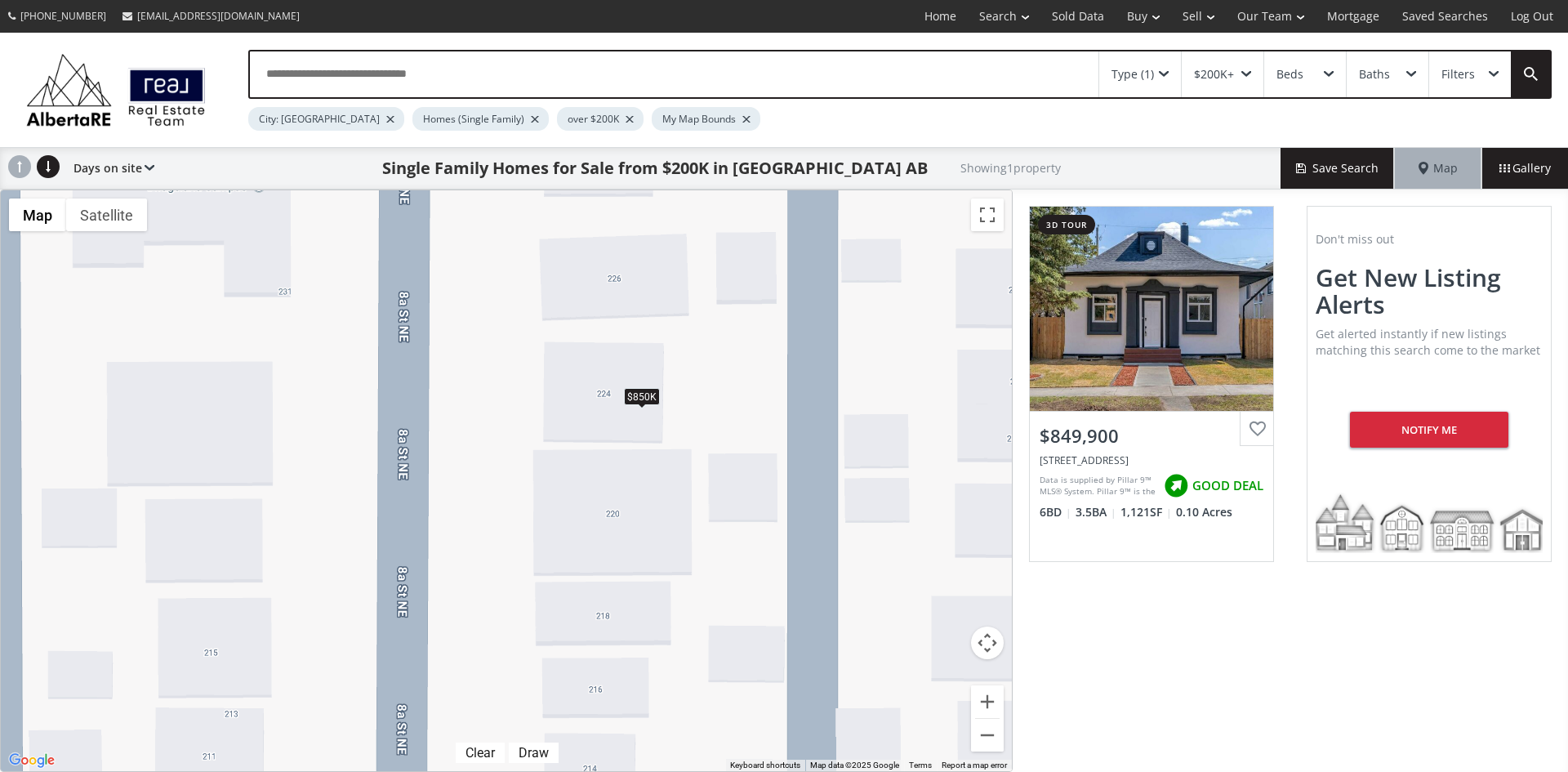
click at [1165, 69] on div "Type (1)" at bounding box center [1140, 74] width 82 height 46
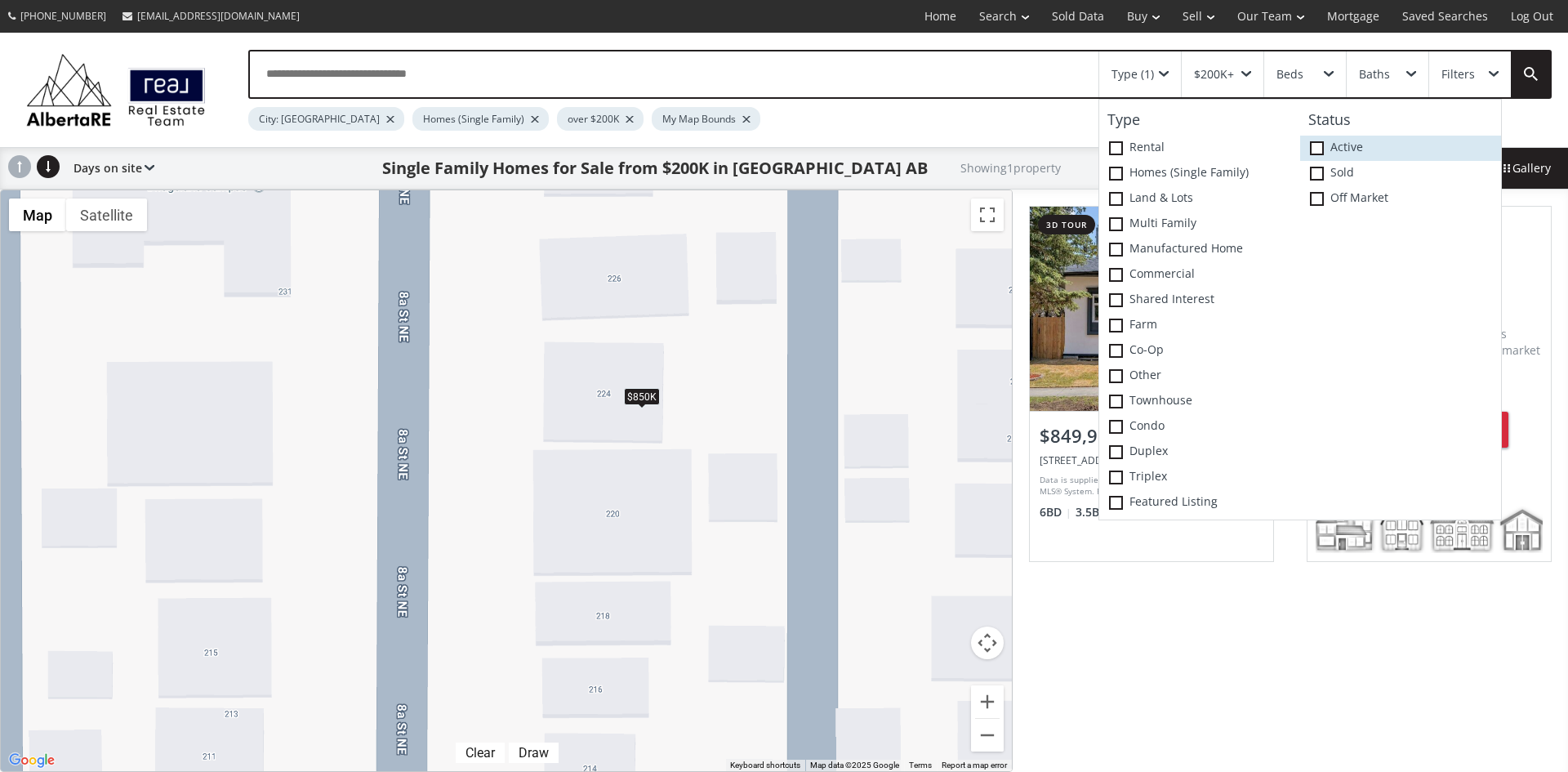
click at [1318, 144] on span at bounding box center [1317, 148] width 14 height 14
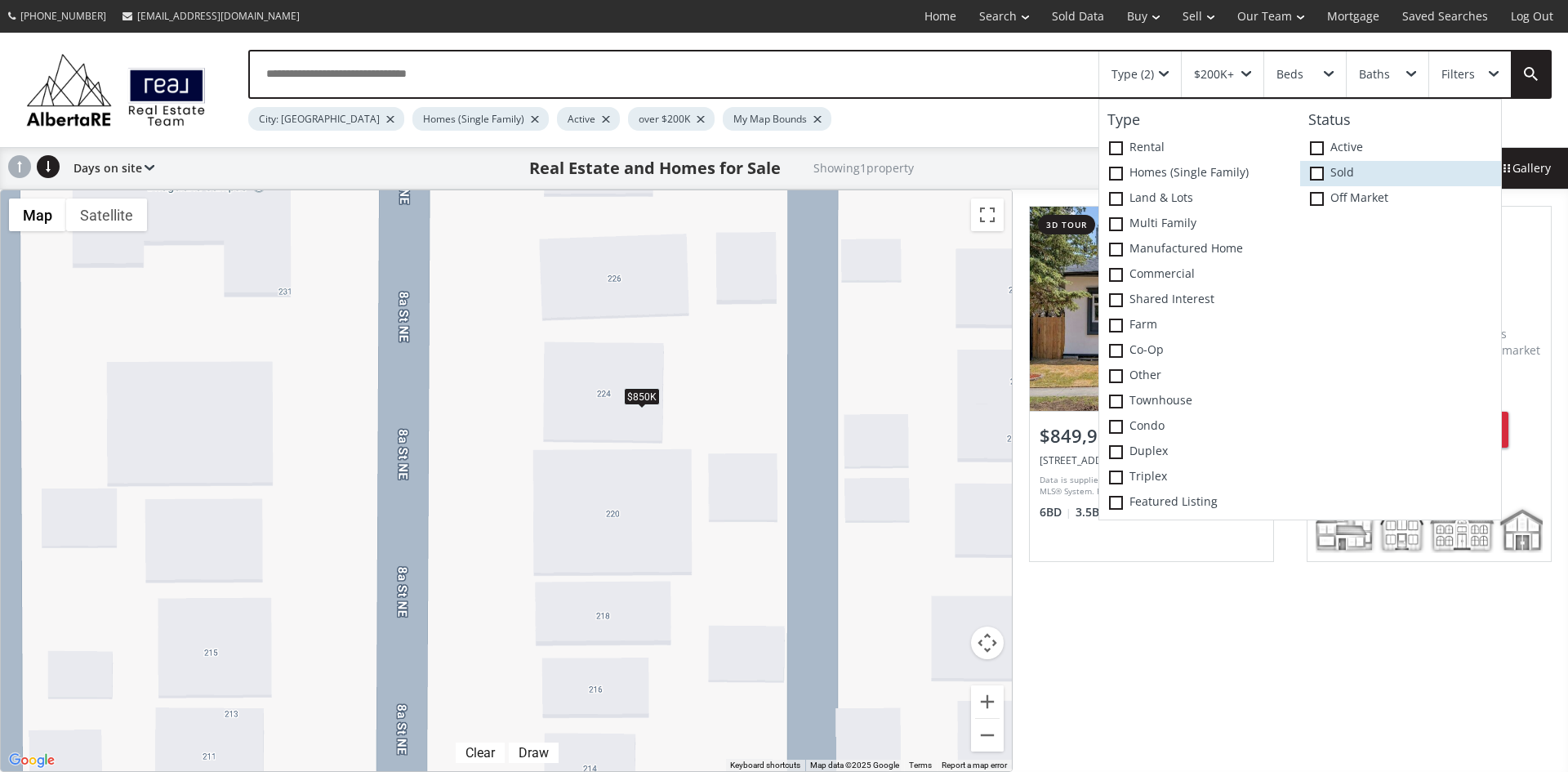
click at [1320, 174] on span at bounding box center [1317, 173] width 14 height 14
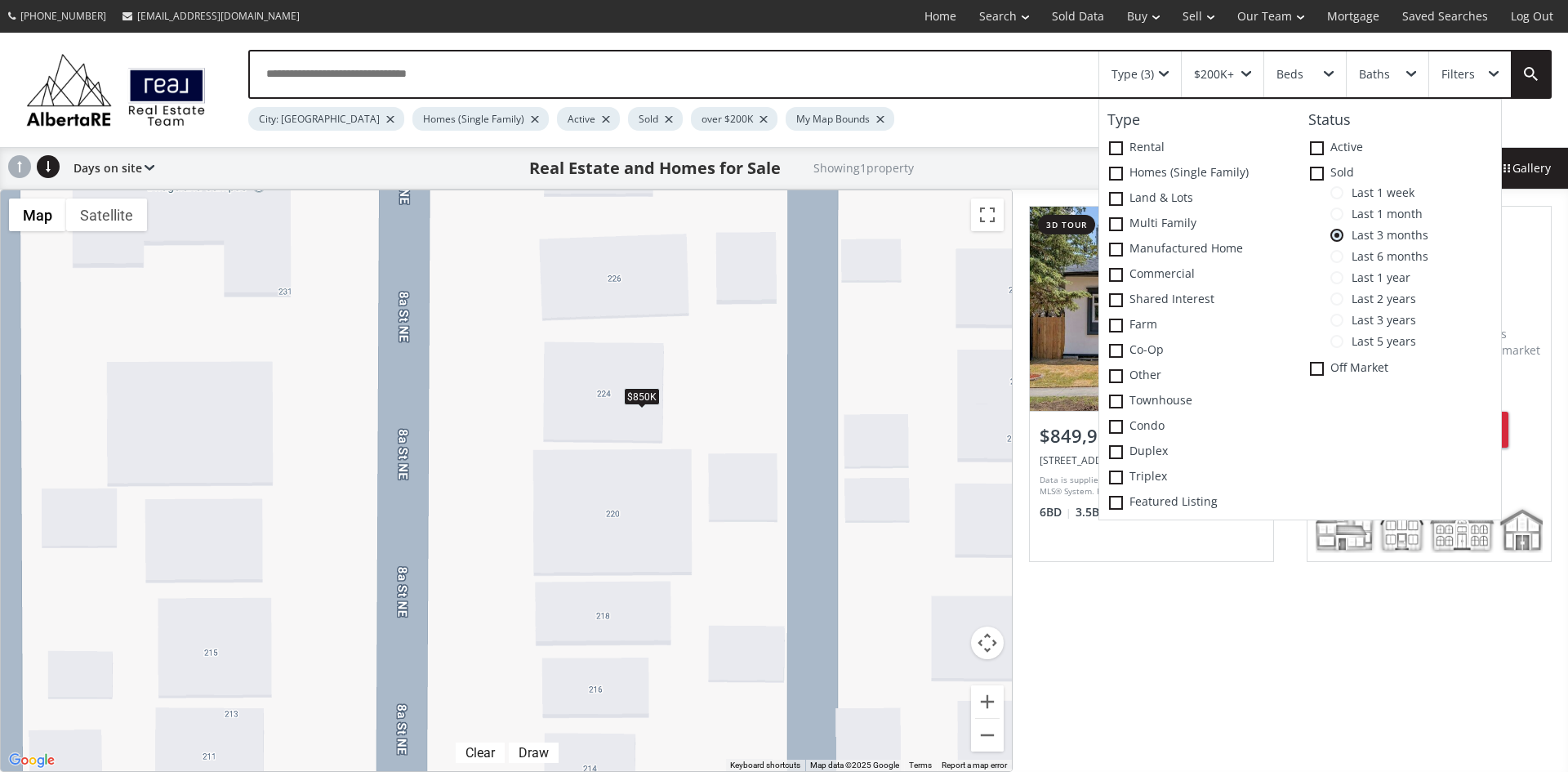
click at [887, 341] on div "$850K" at bounding box center [506, 481] width 1011 height 581
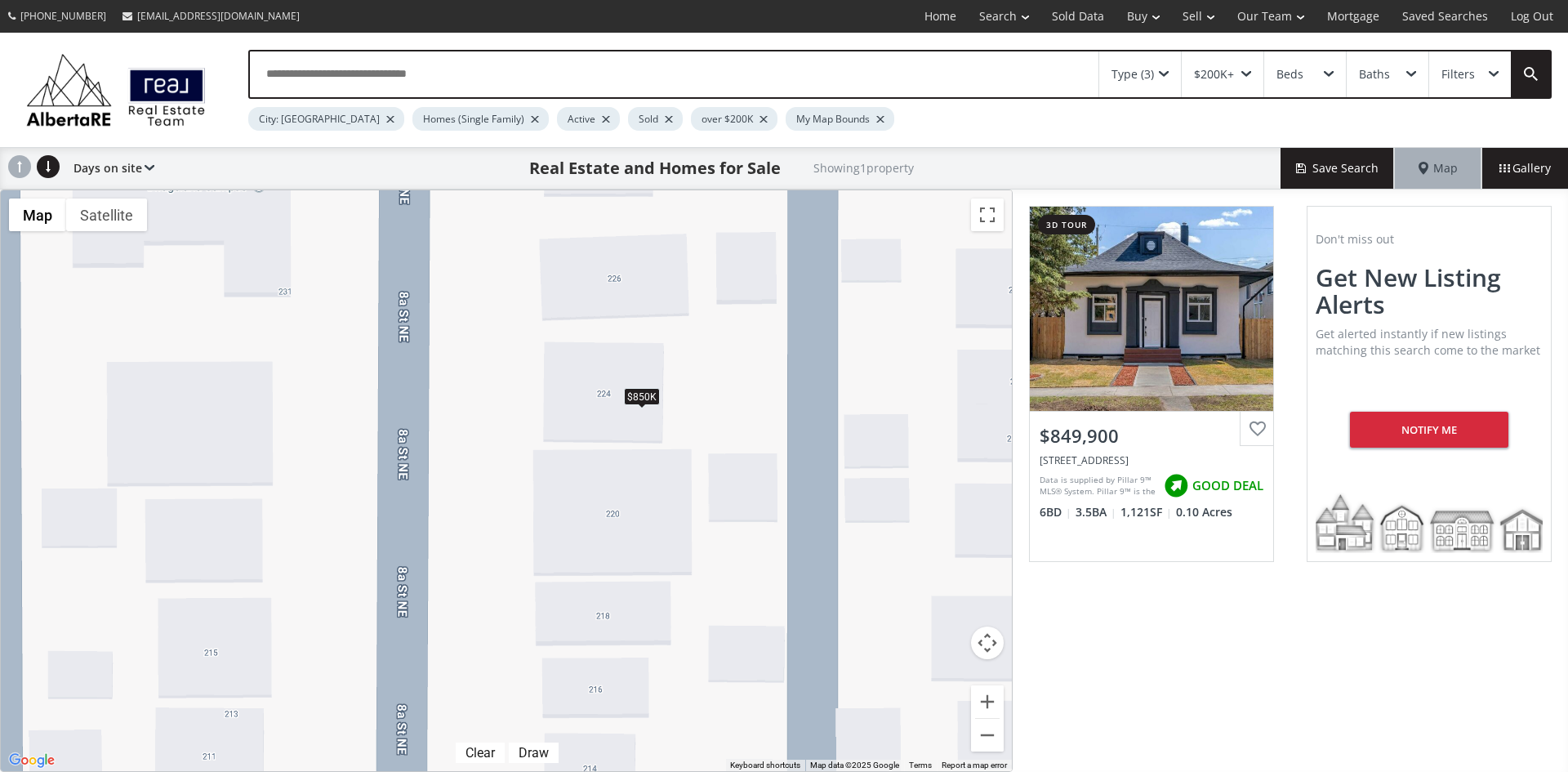
click at [1169, 71] on div "Type (3)" at bounding box center [1140, 74] width 82 height 46
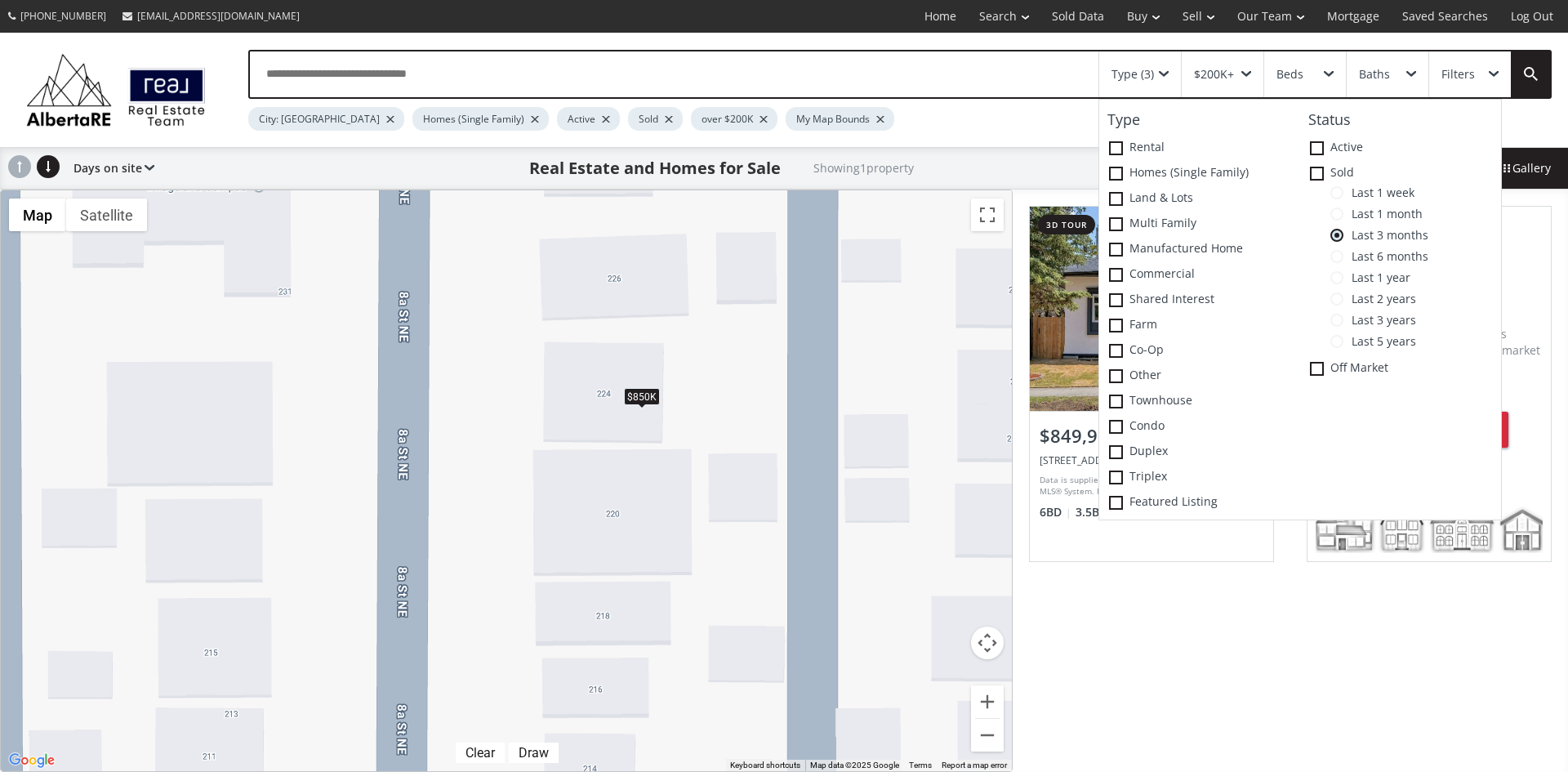
click at [1337, 254] on span at bounding box center [1337, 256] width 13 height 13
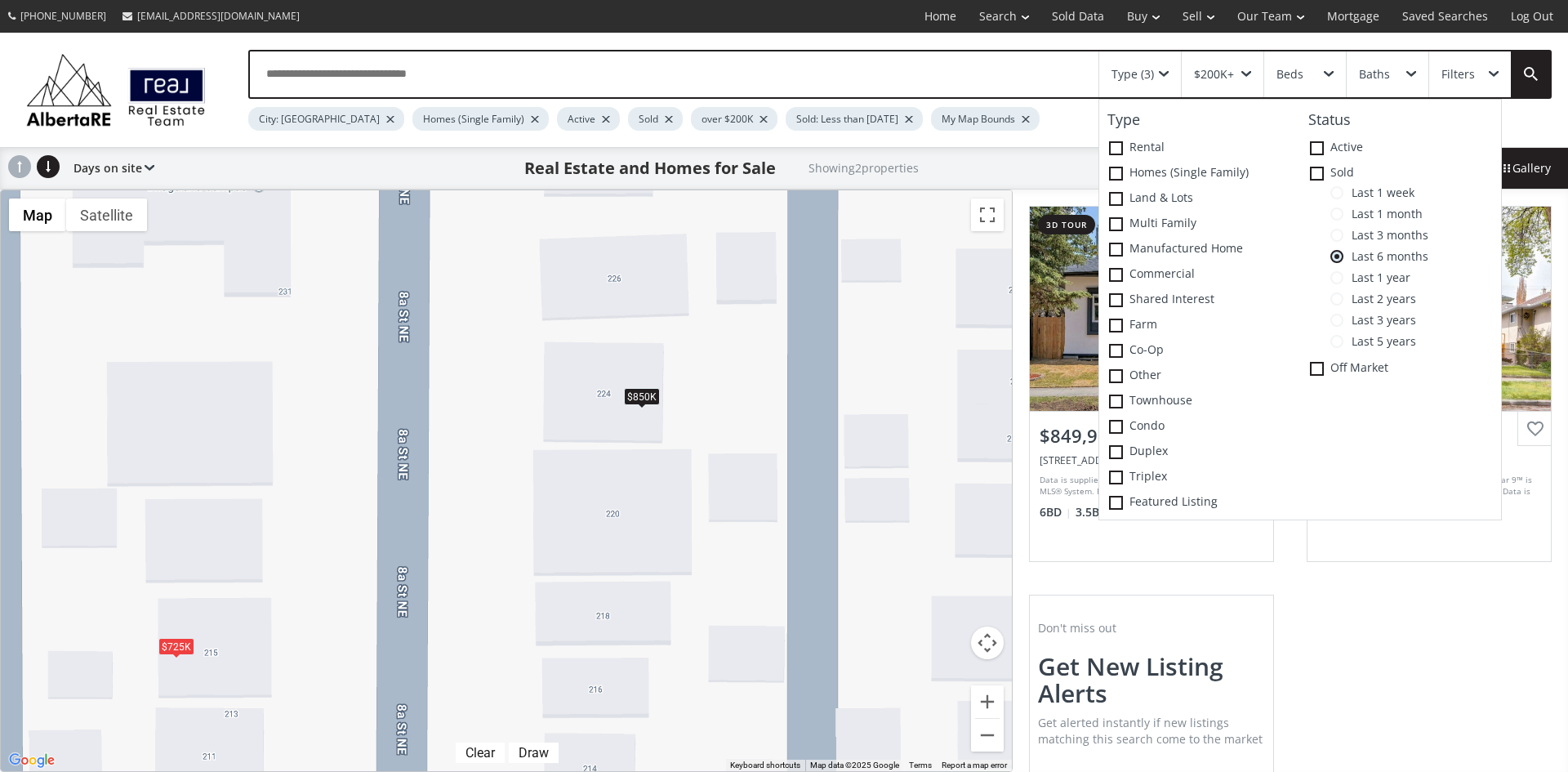
click at [903, 321] on div "$850K $725K" at bounding box center [506, 481] width 1011 height 581
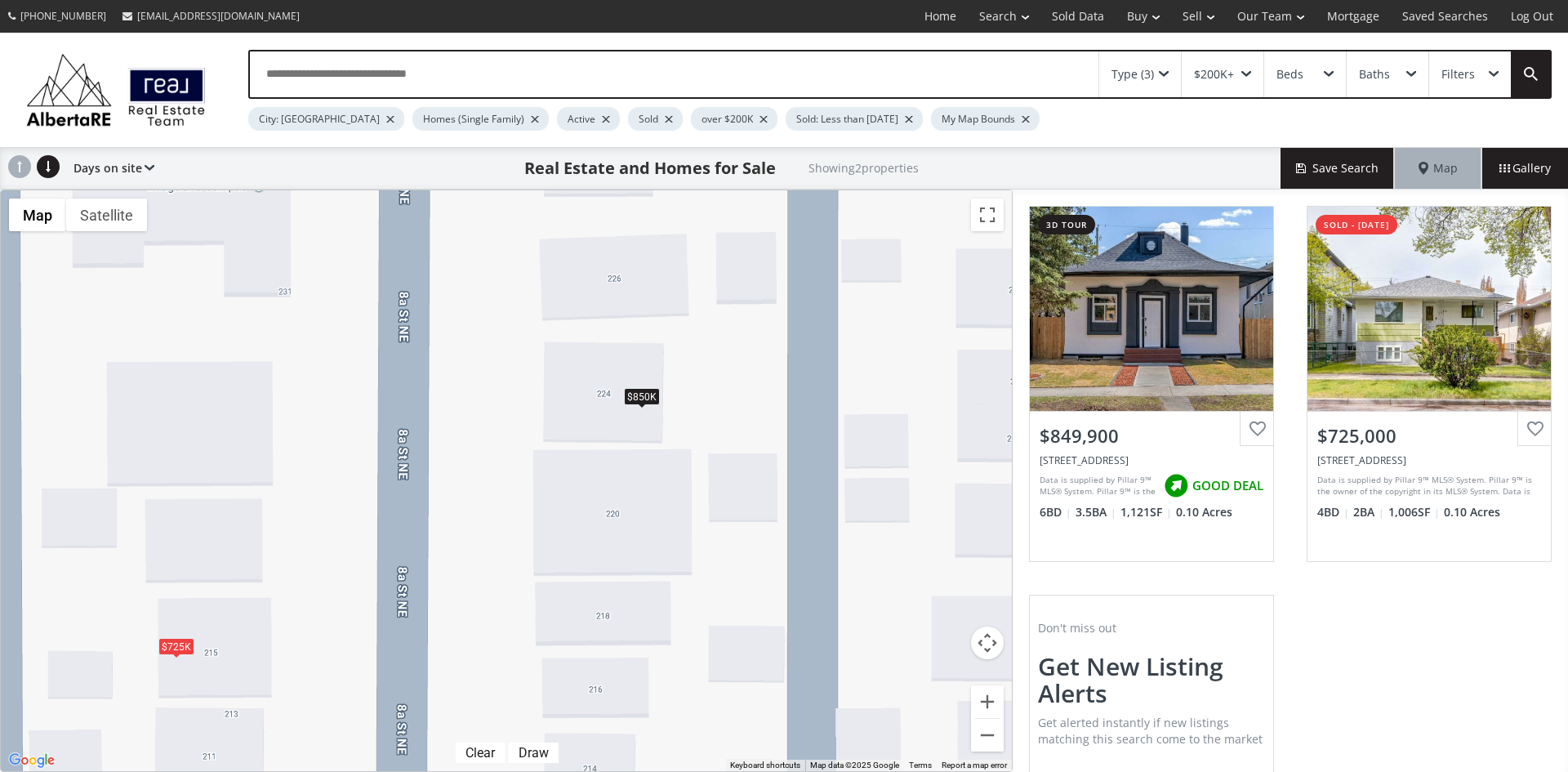
click at [1165, 70] on div "Type (3)" at bounding box center [1140, 74] width 82 height 46
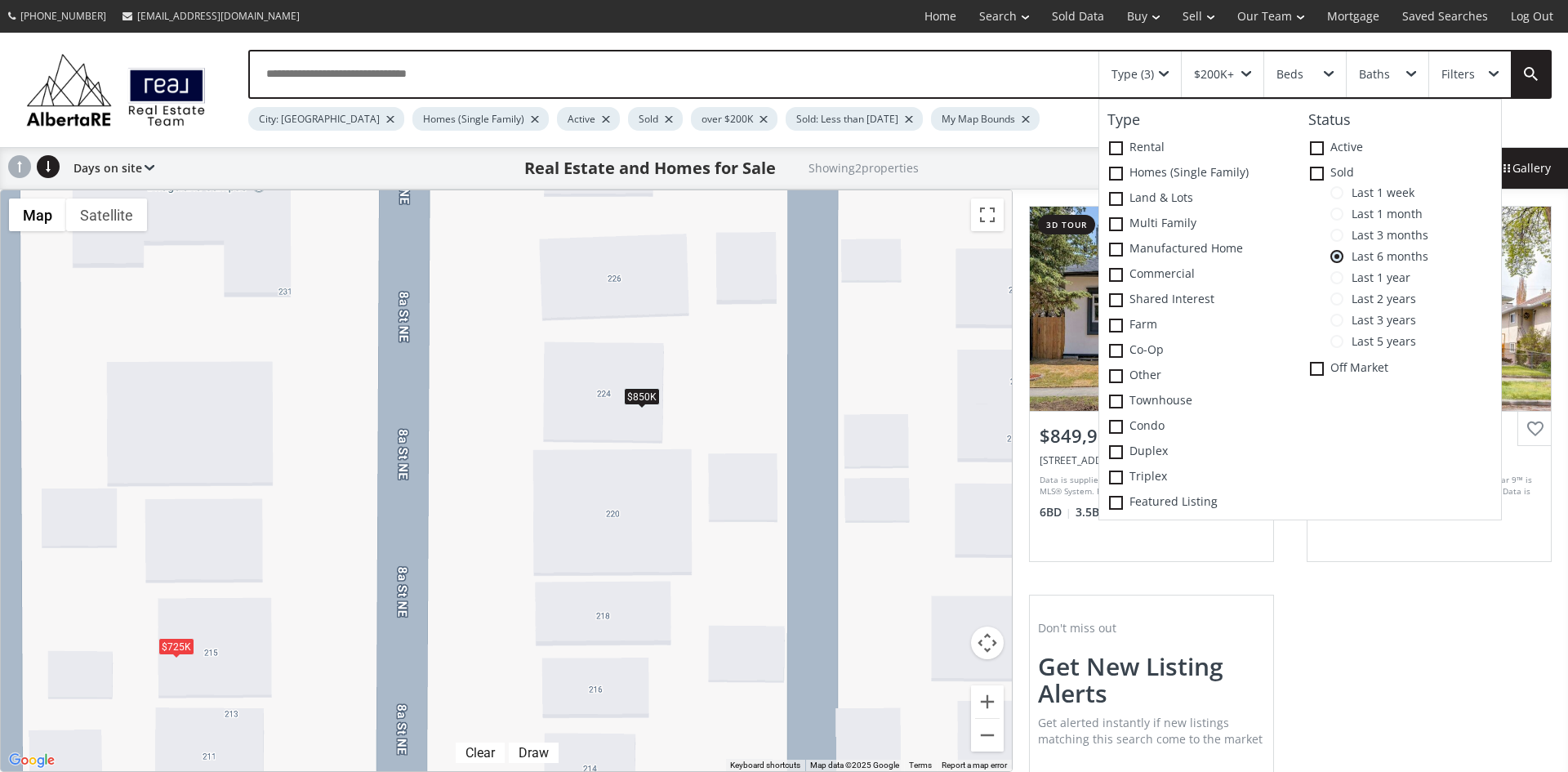
click at [1341, 276] on span at bounding box center [1337, 278] width 13 height 13
click at [938, 298] on div "$850K $725K" at bounding box center [506, 481] width 1011 height 581
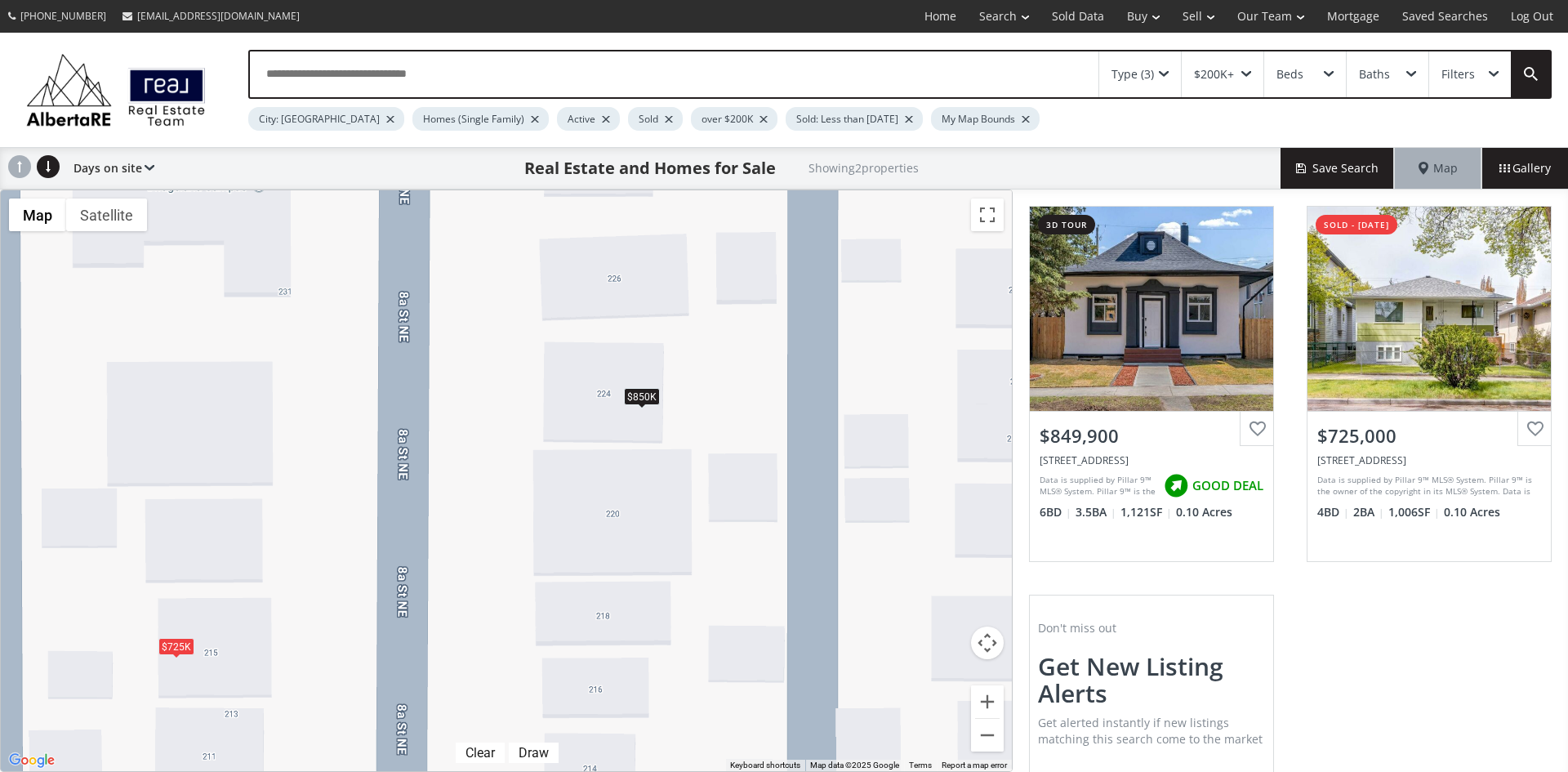
click at [1164, 71] on span at bounding box center [1164, 74] width 10 height 6
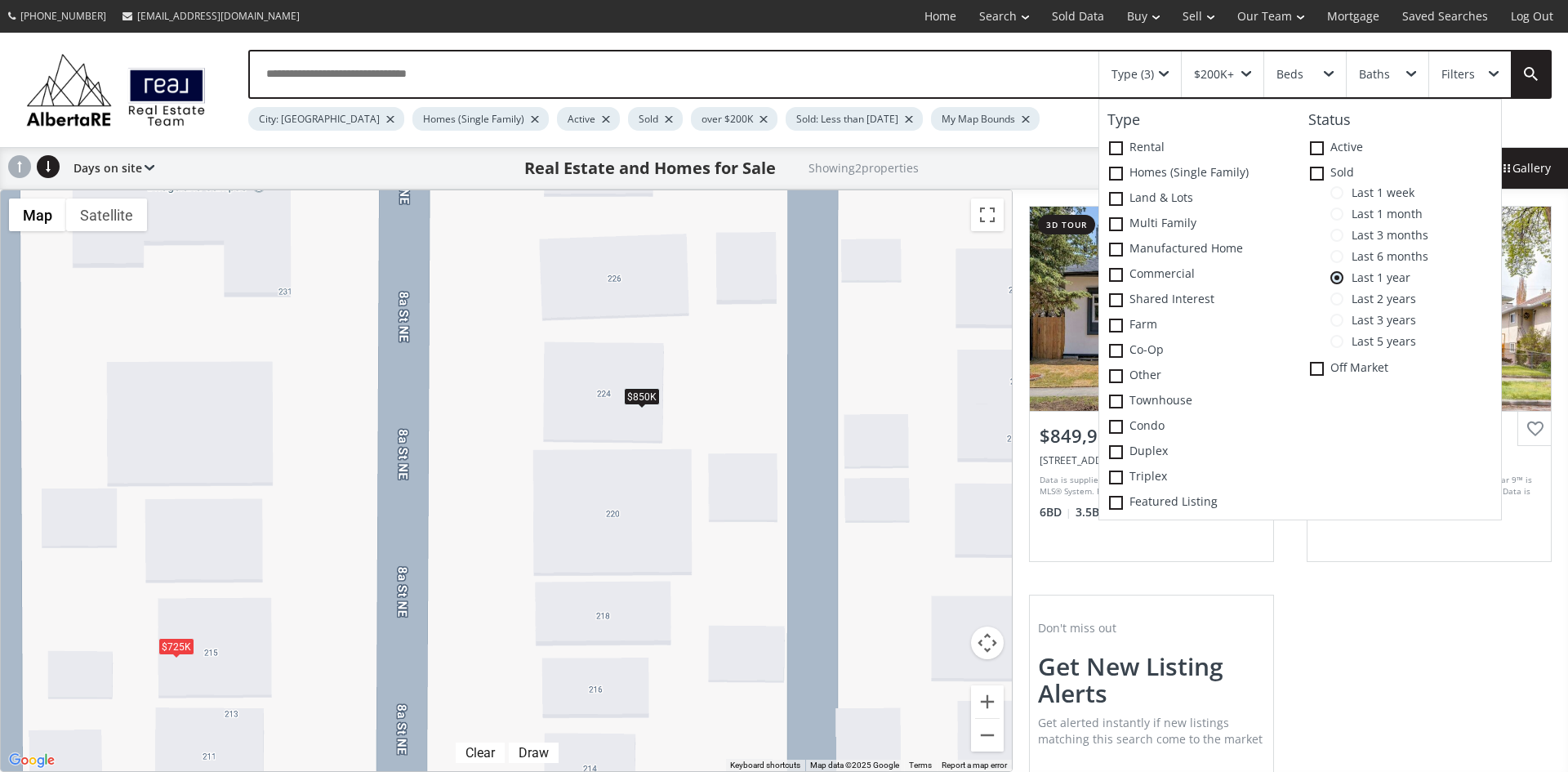
click at [1340, 298] on span at bounding box center [1337, 299] width 13 height 13
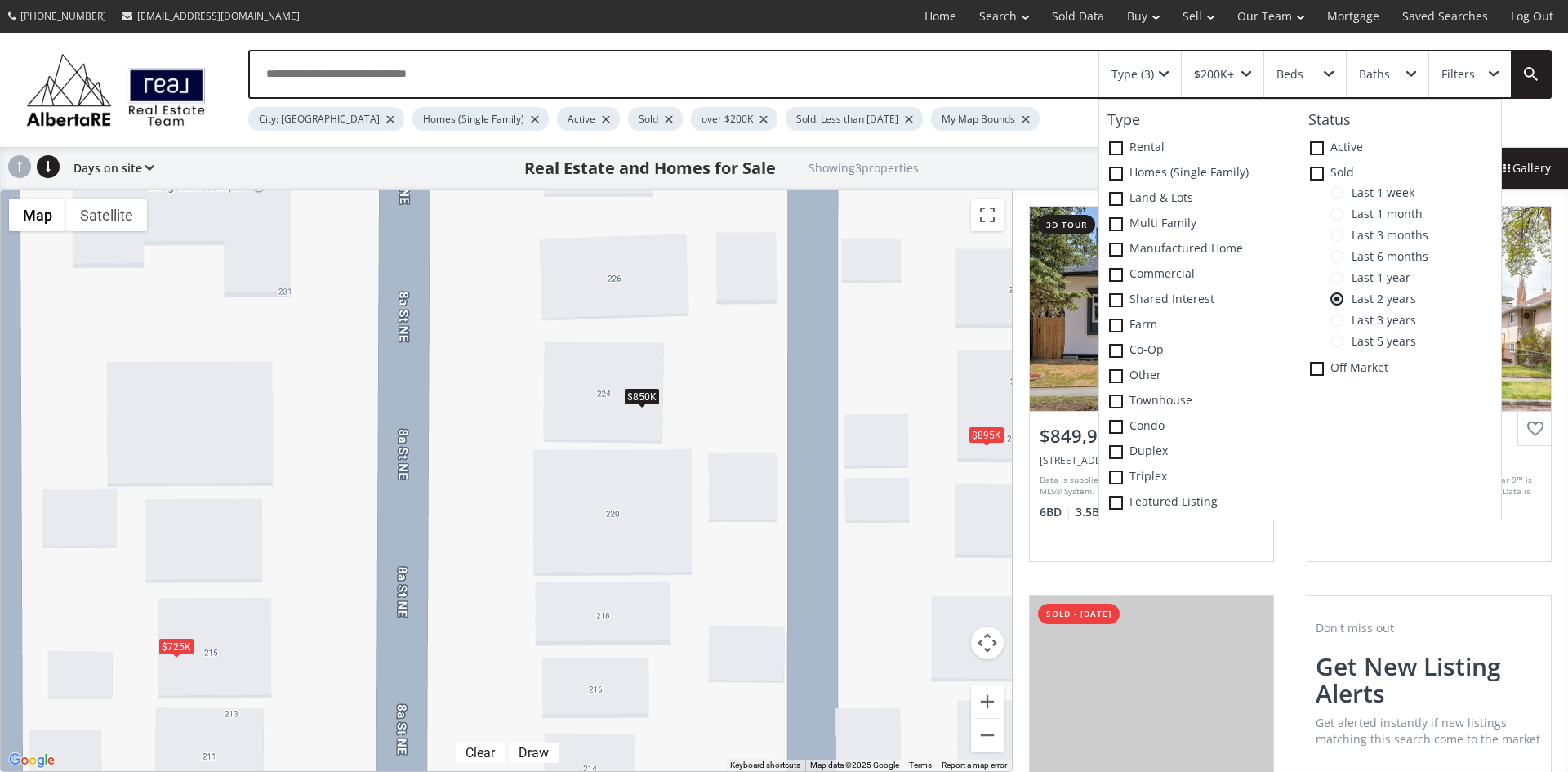
click at [915, 333] on div "$850K $725K $895K" at bounding box center [506, 481] width 1011 height 581
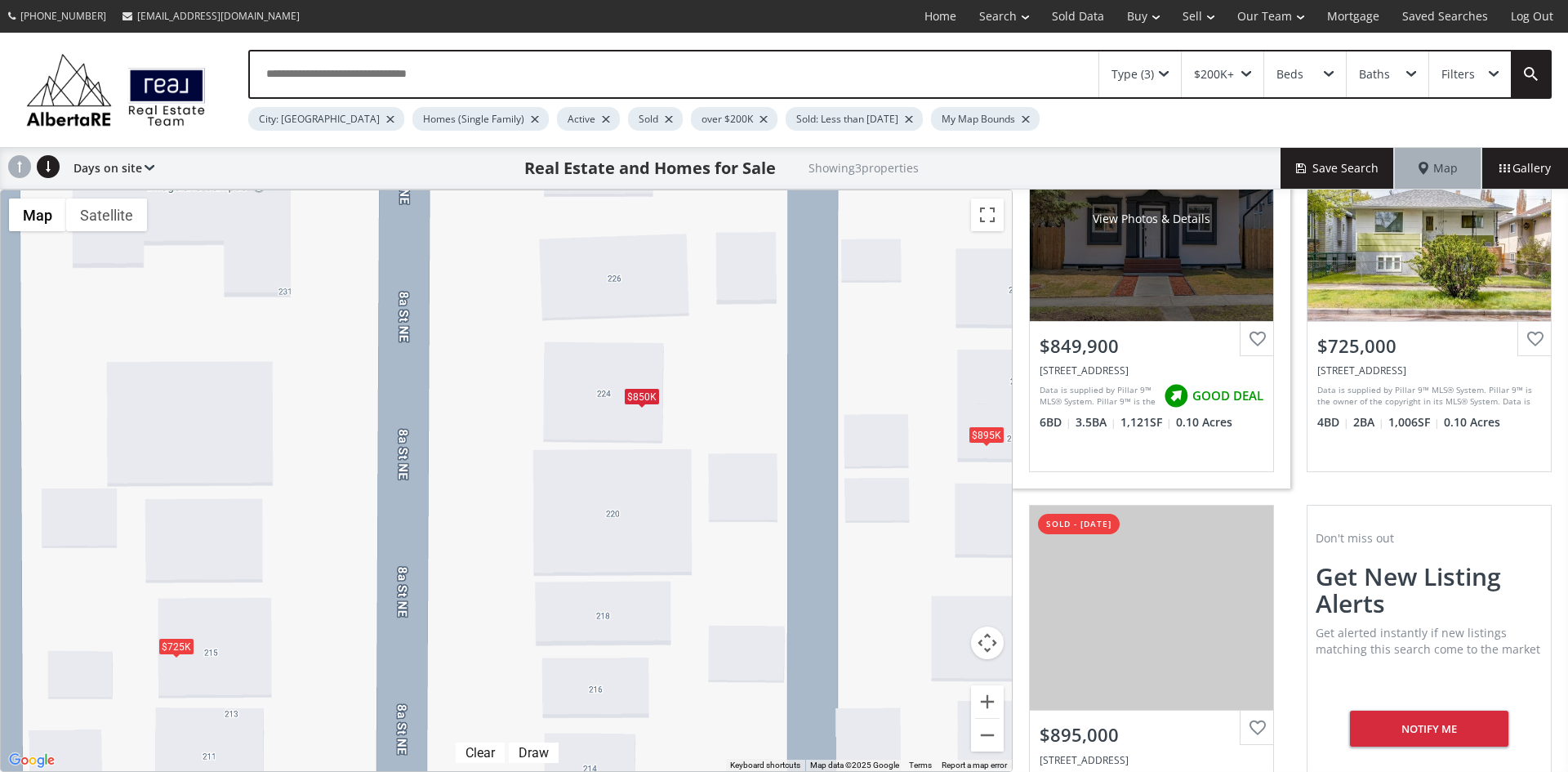
scroll to position [196, 0]
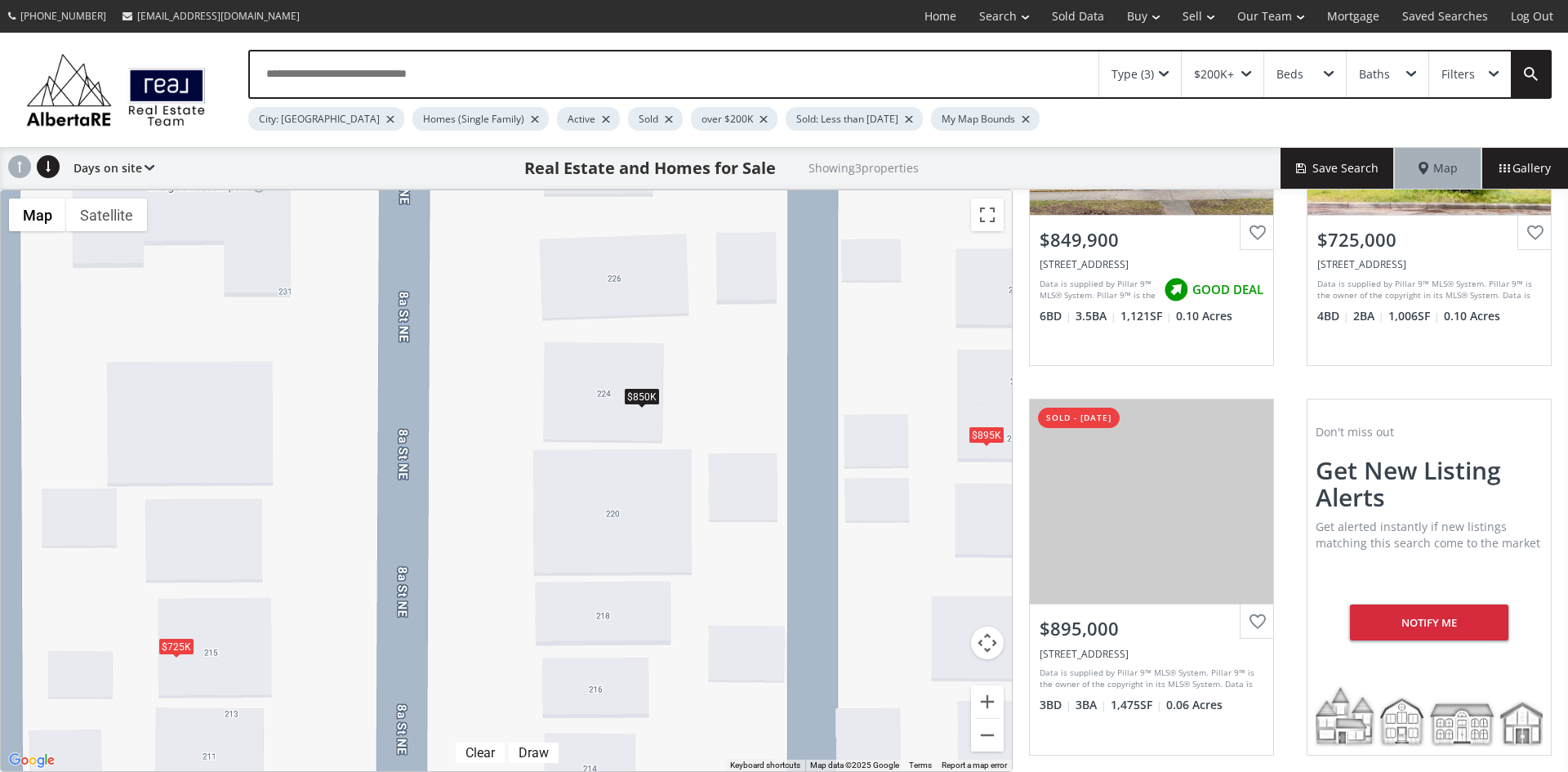
click at [1171, 68] on div "Type (3)" at bounding box center [1140, 74] width 82 height 46
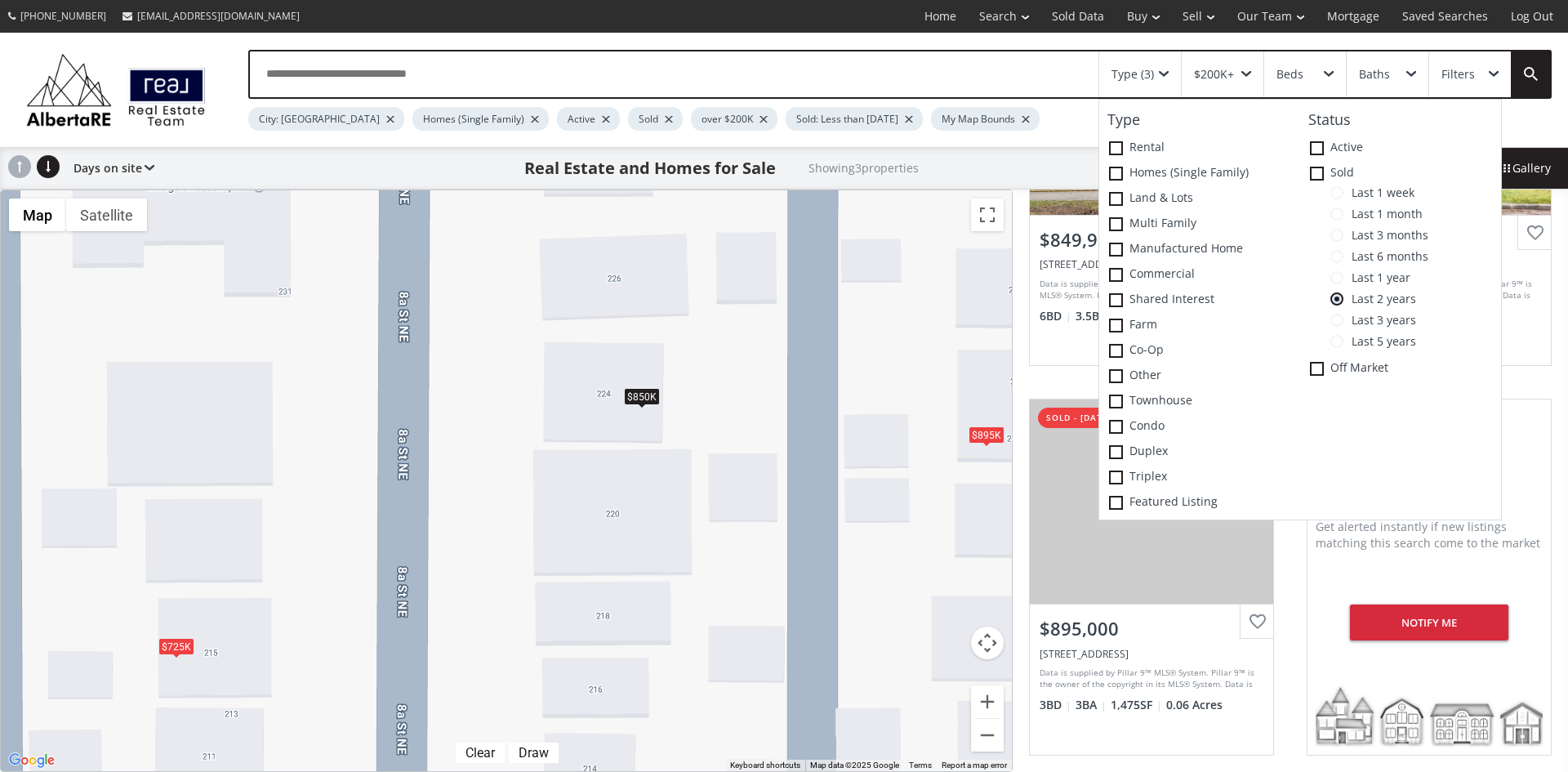
click at [1341, 315] on span at bounding box center [1337, 320] width 13 height 13
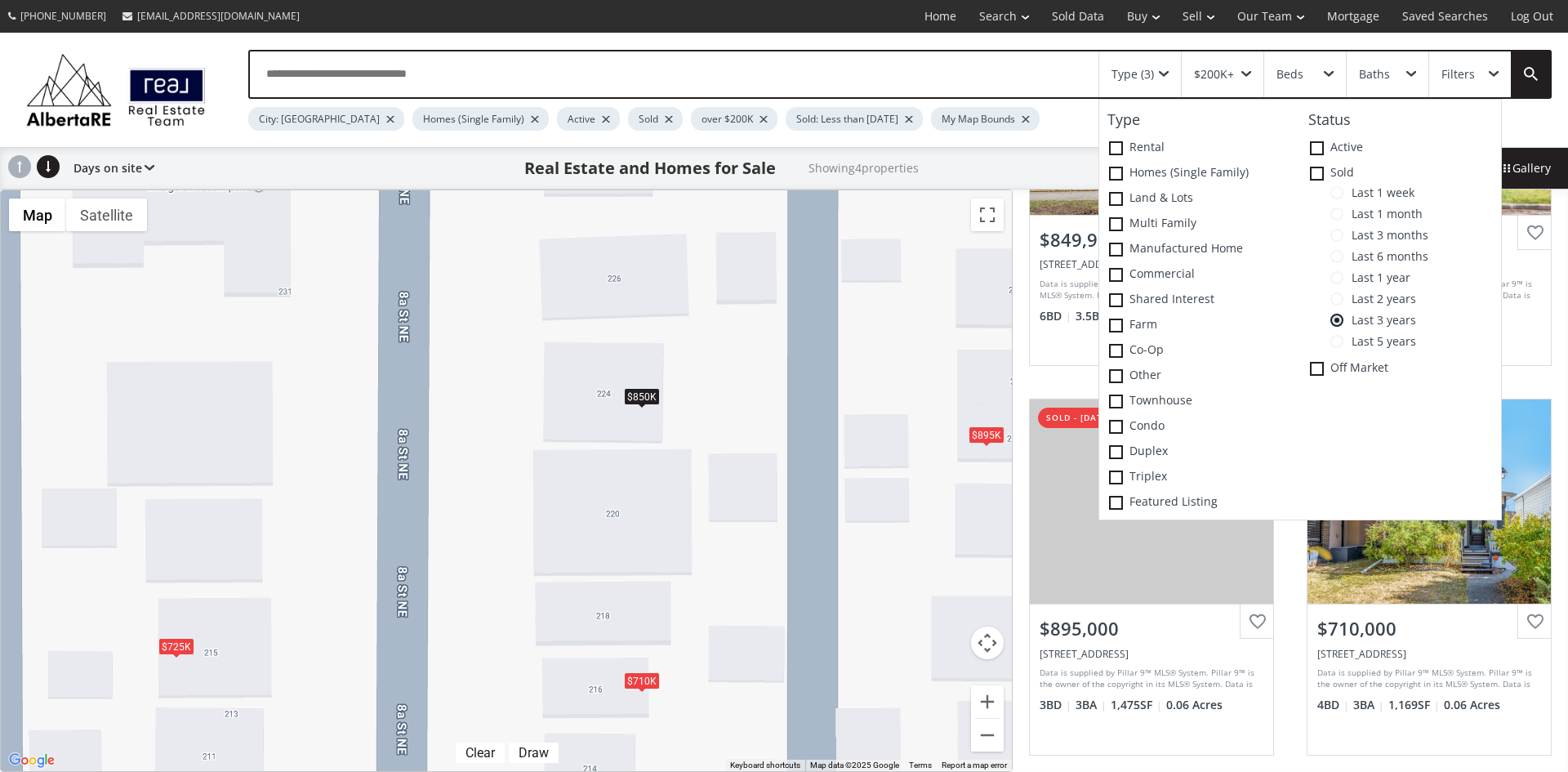
click at [927, 308] on div "$850K $725K $895K $710K" at bounding box center [506, 481] width 1011 height 581
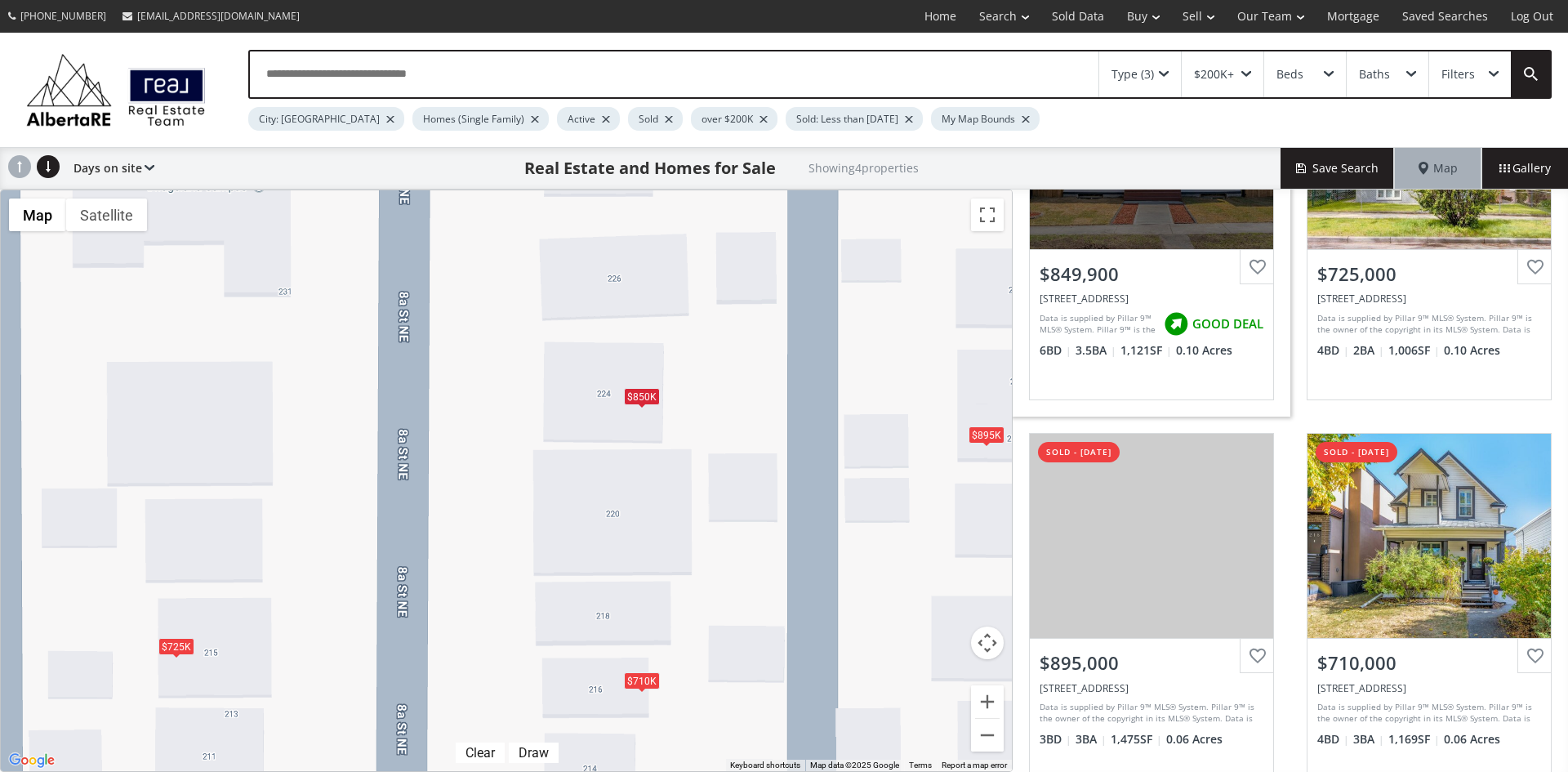
scroll to position [164, 0]
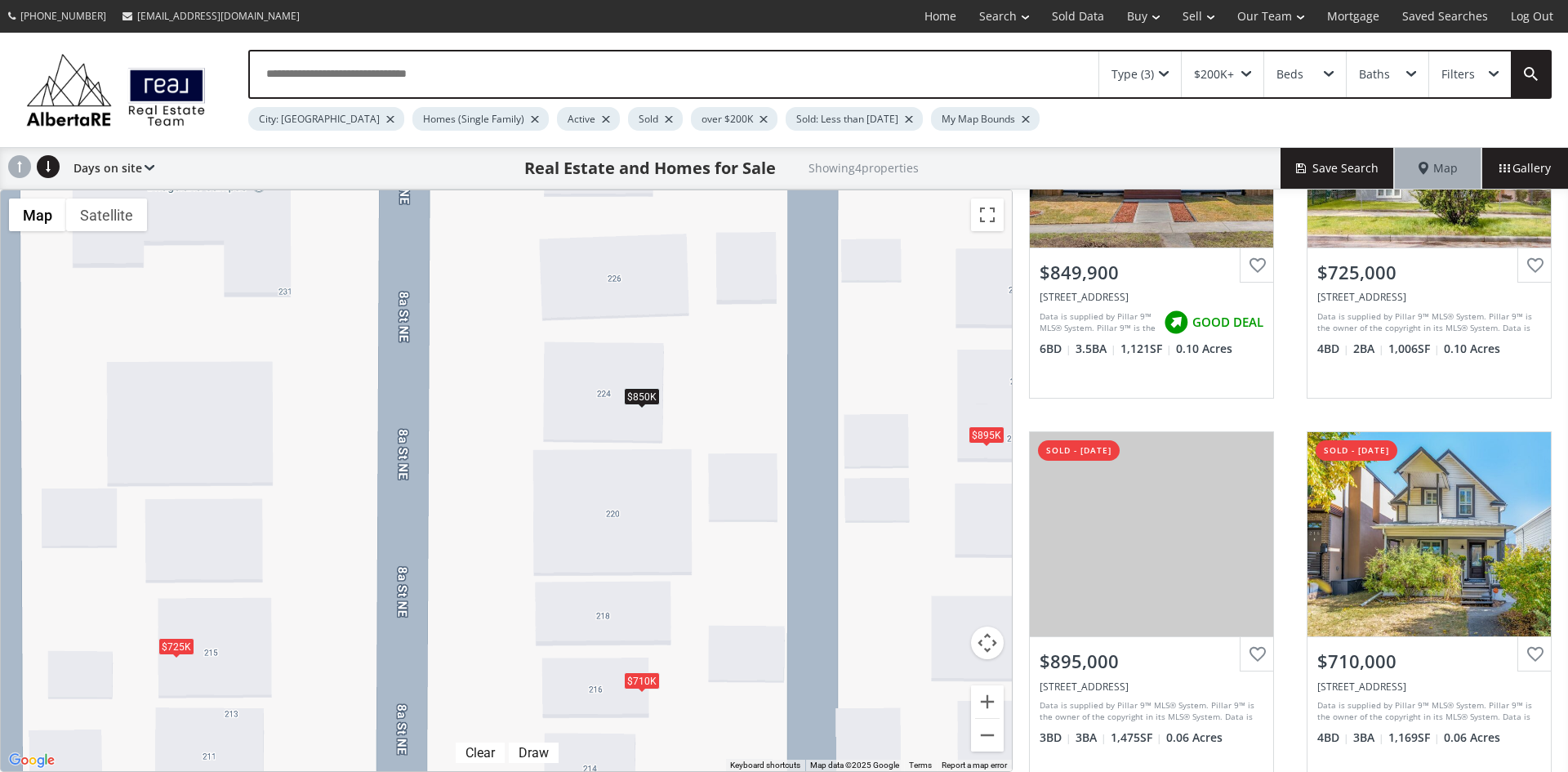
click at [1162, 68] on div "Type (3)" at bounding box center [1140, 74] width 82 height 46
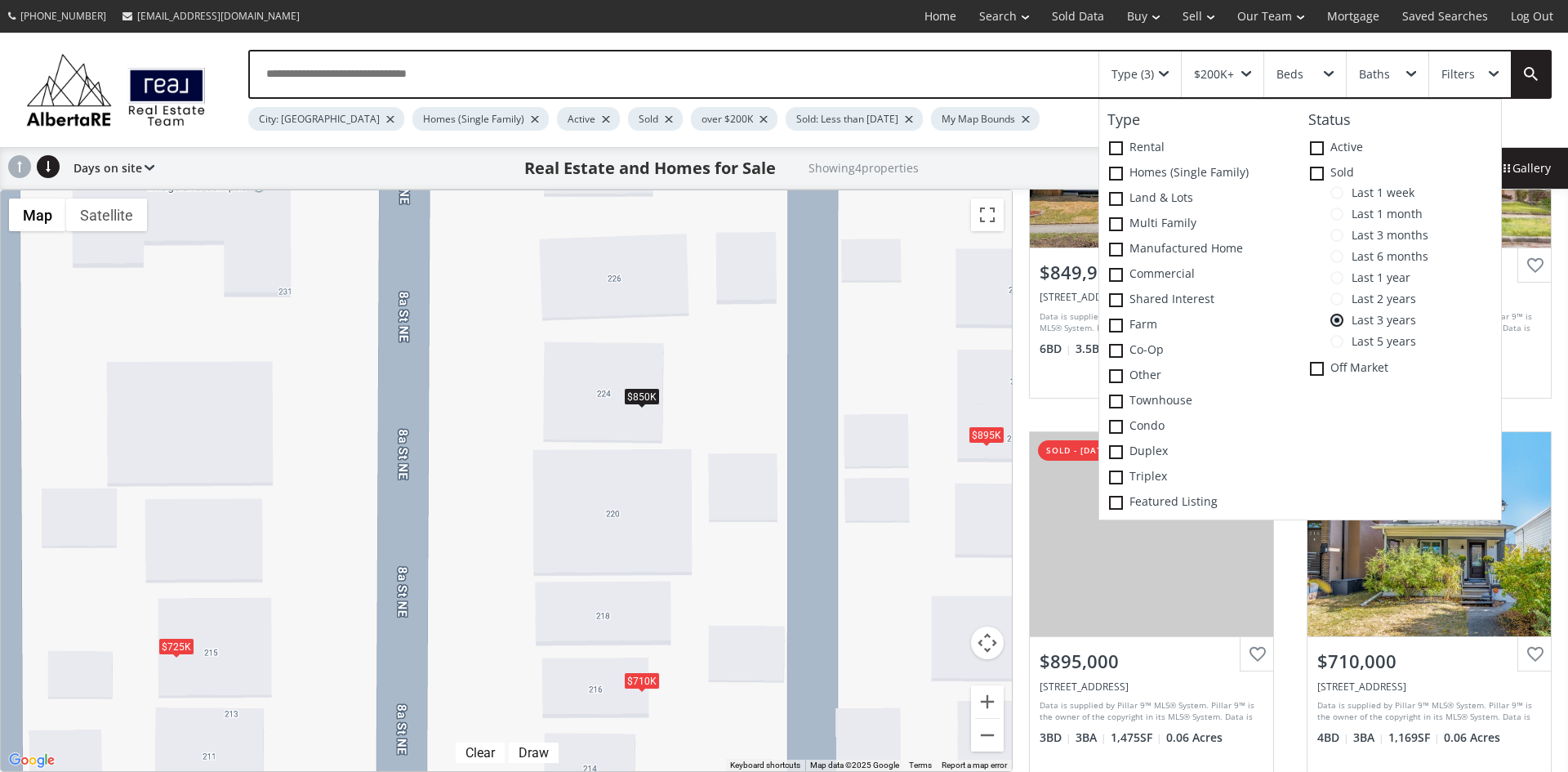
click at [1340, 342] on span at bounding box center [1337, 341] width 13 height 13
click at [940, 342] on div "$850K $725K $895K $710K $713K $630K" at bounding box center [506, 481] width 1011 height 581
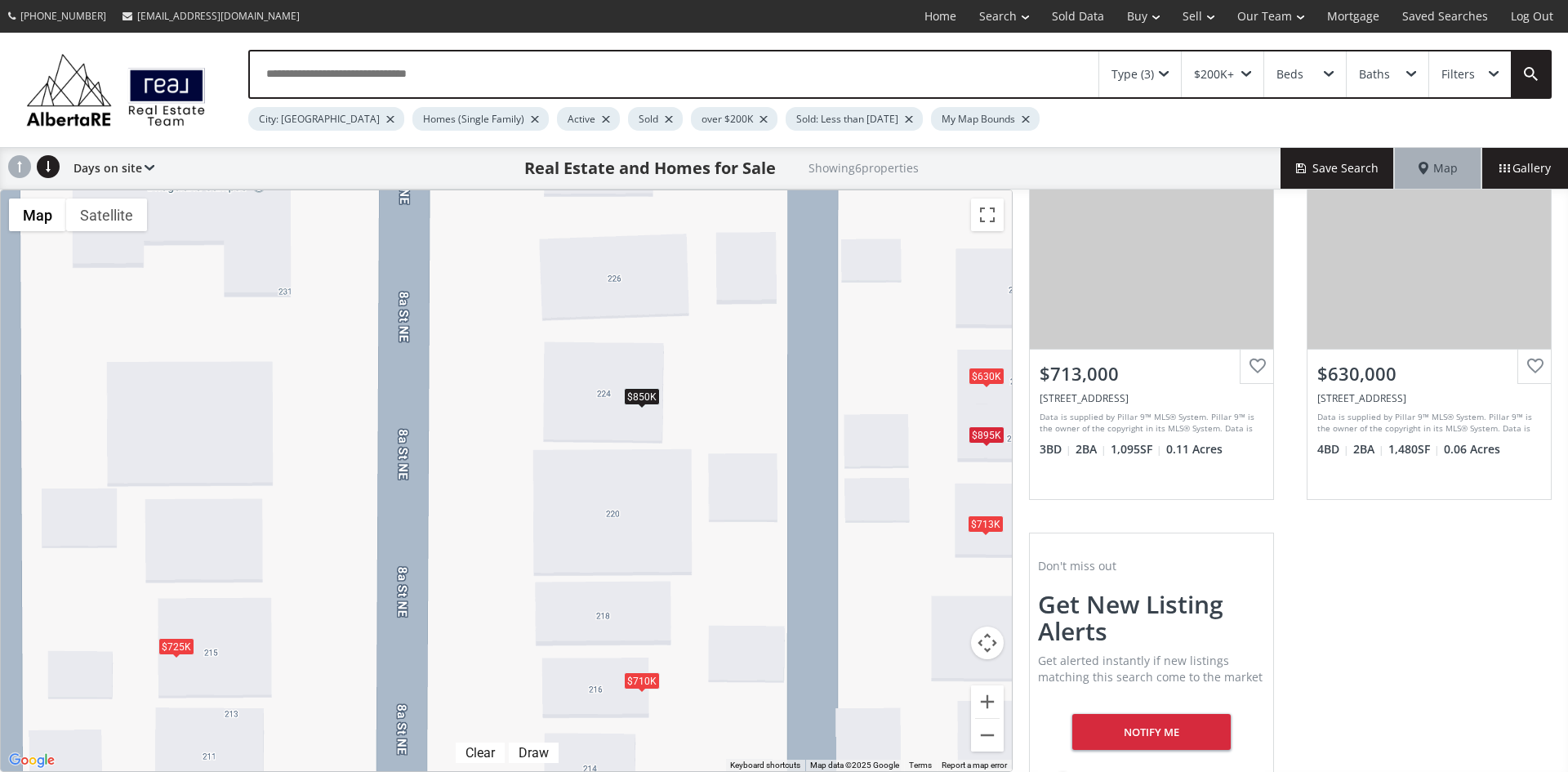
scroll to position [924, 0]
